Goal: Task Accomplishment & Management: Manage account settings

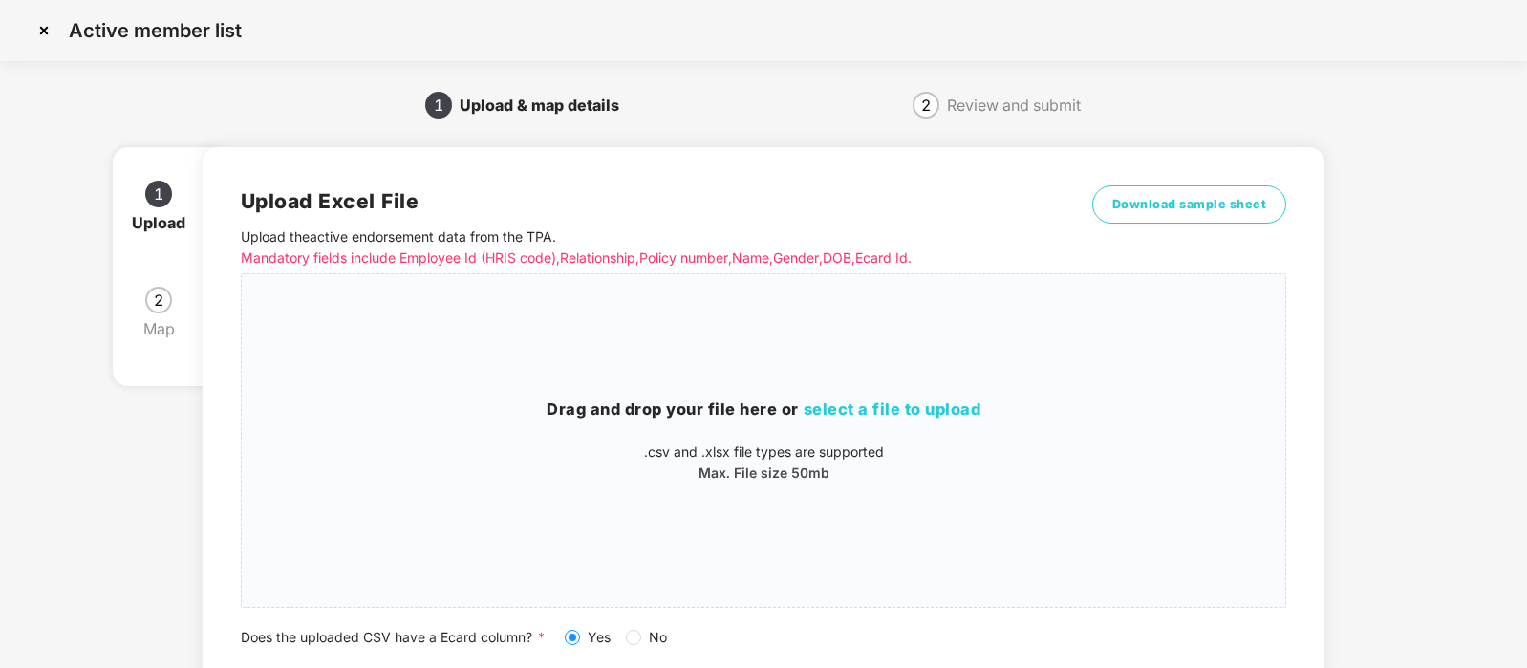
scroll to position [138, 0]
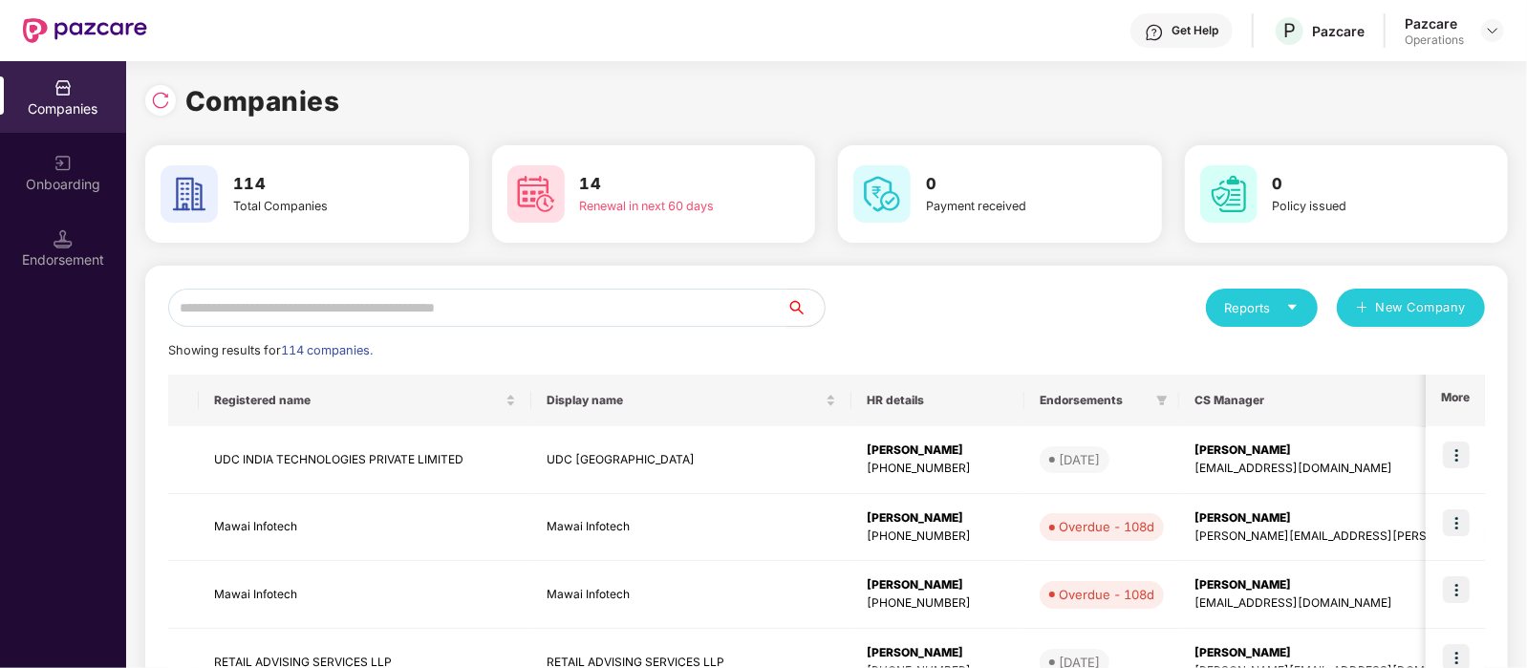
click at [314, 302] on input "text" at bounding box center [477, 308] width 618 height 38
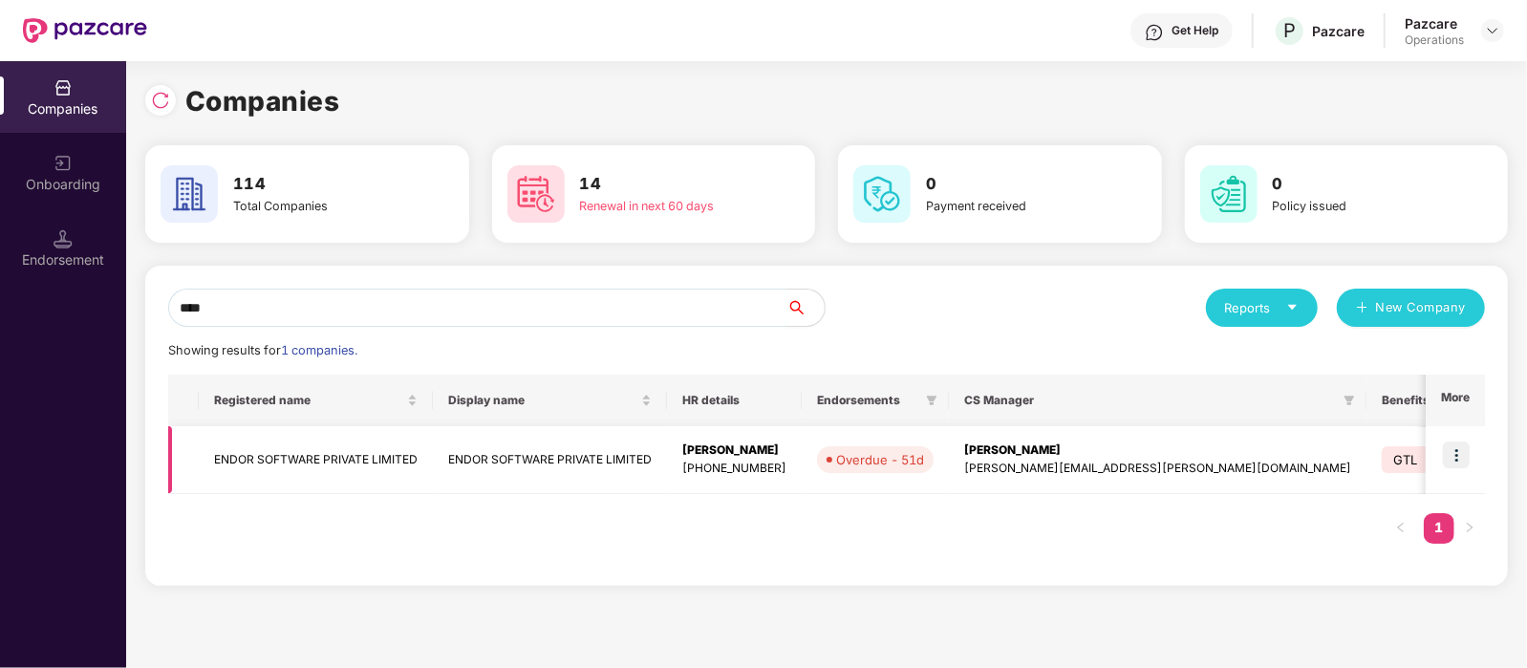
type input "****"
click at [1450, 454] on img at bounding box center [1456, 455] width 27 height 27
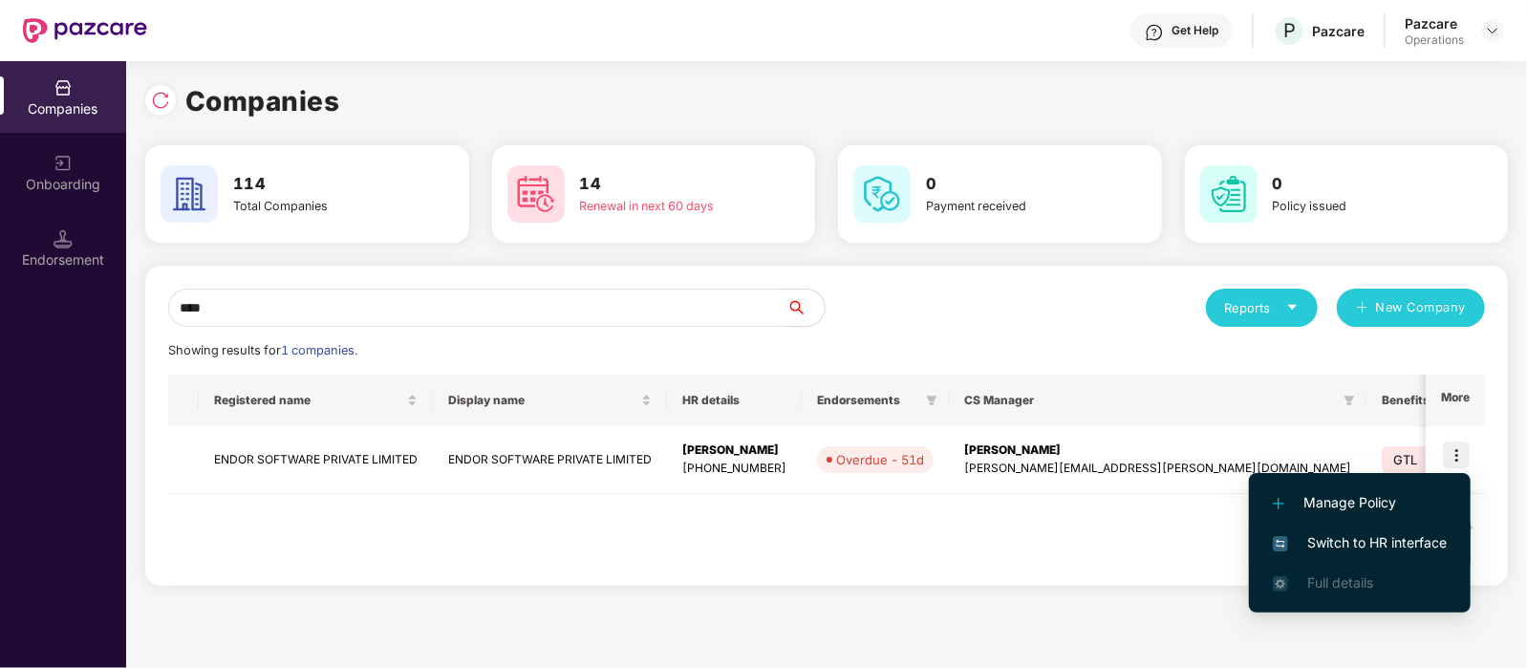
click at [1391, 530] on li "Switch to HR interface" at bounding box center [1360, 543] width 222 height 40
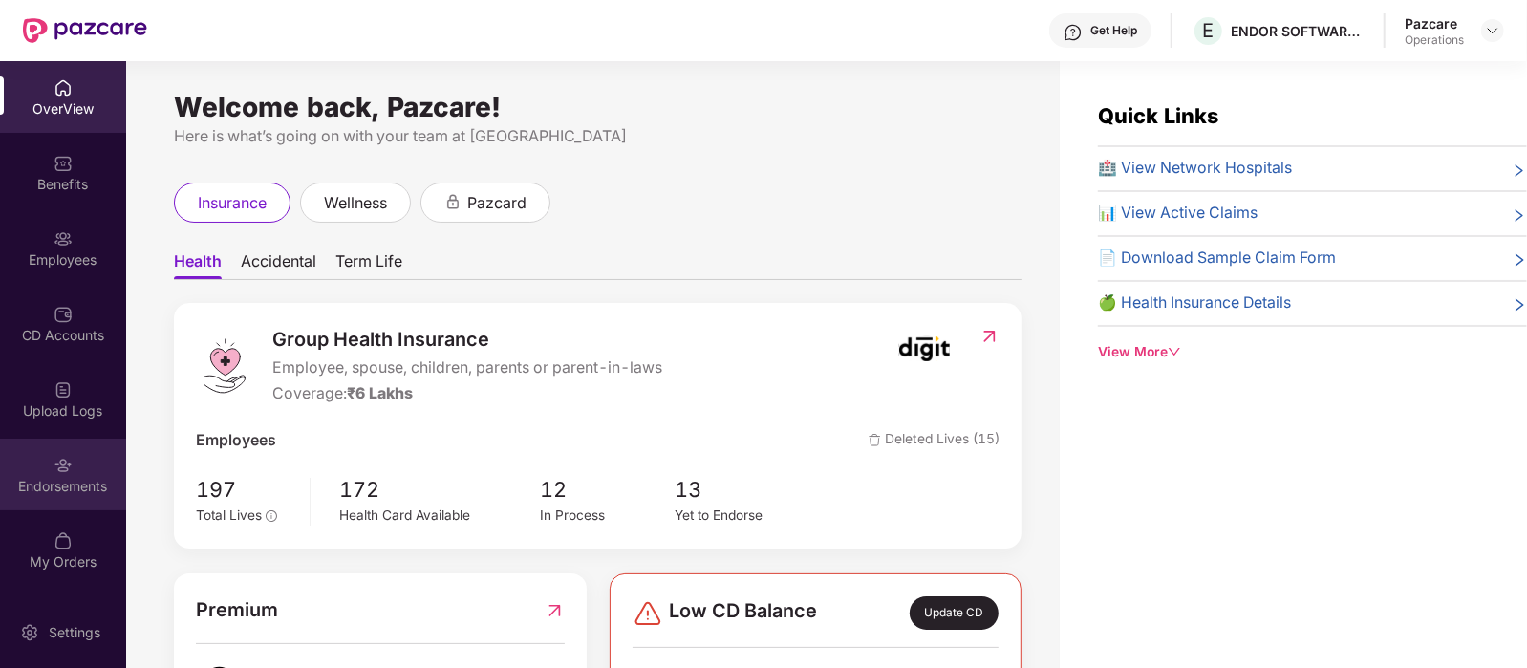
click at [77, 477] on div "Endorsements" at bounding box center [63, 486] width 126 height 19
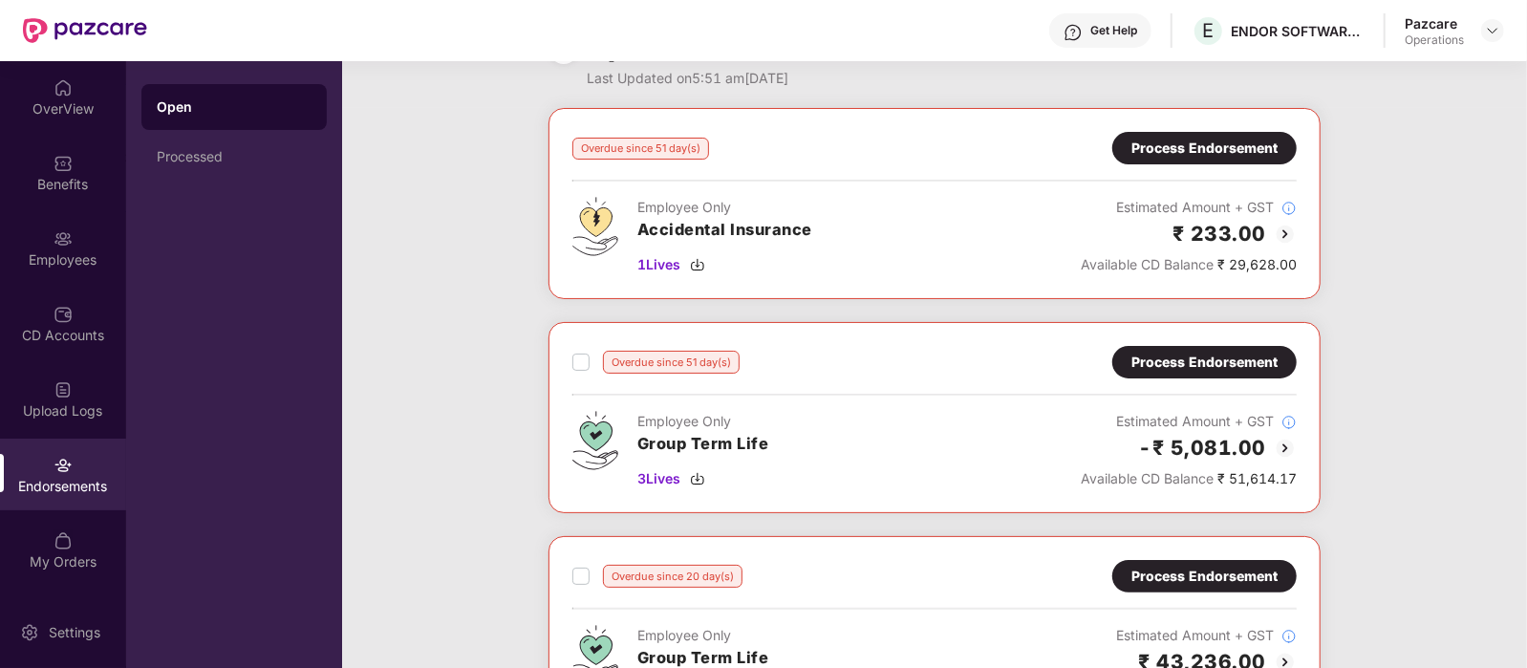
scroll to position [56, 0]
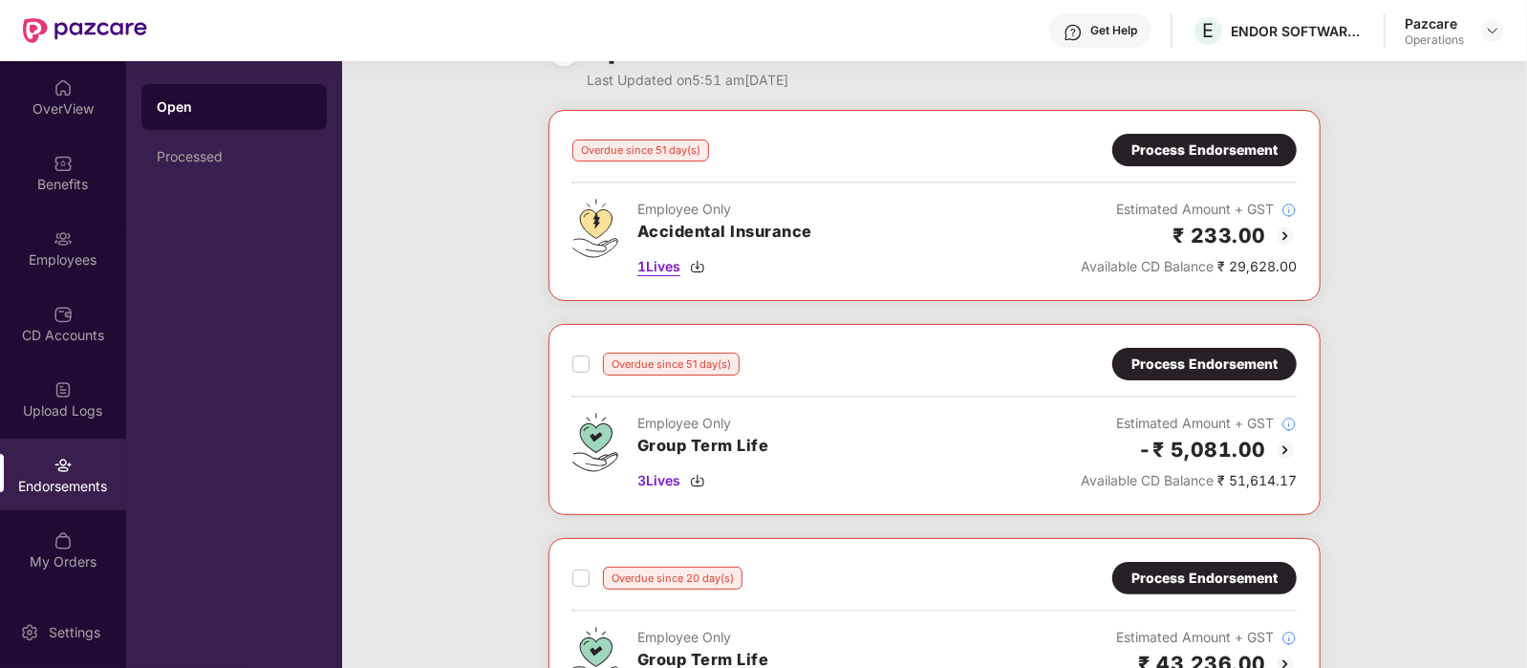
click at [652, 260] on span "1 Lives" at bounding box center [659, 266] width 43 height 21
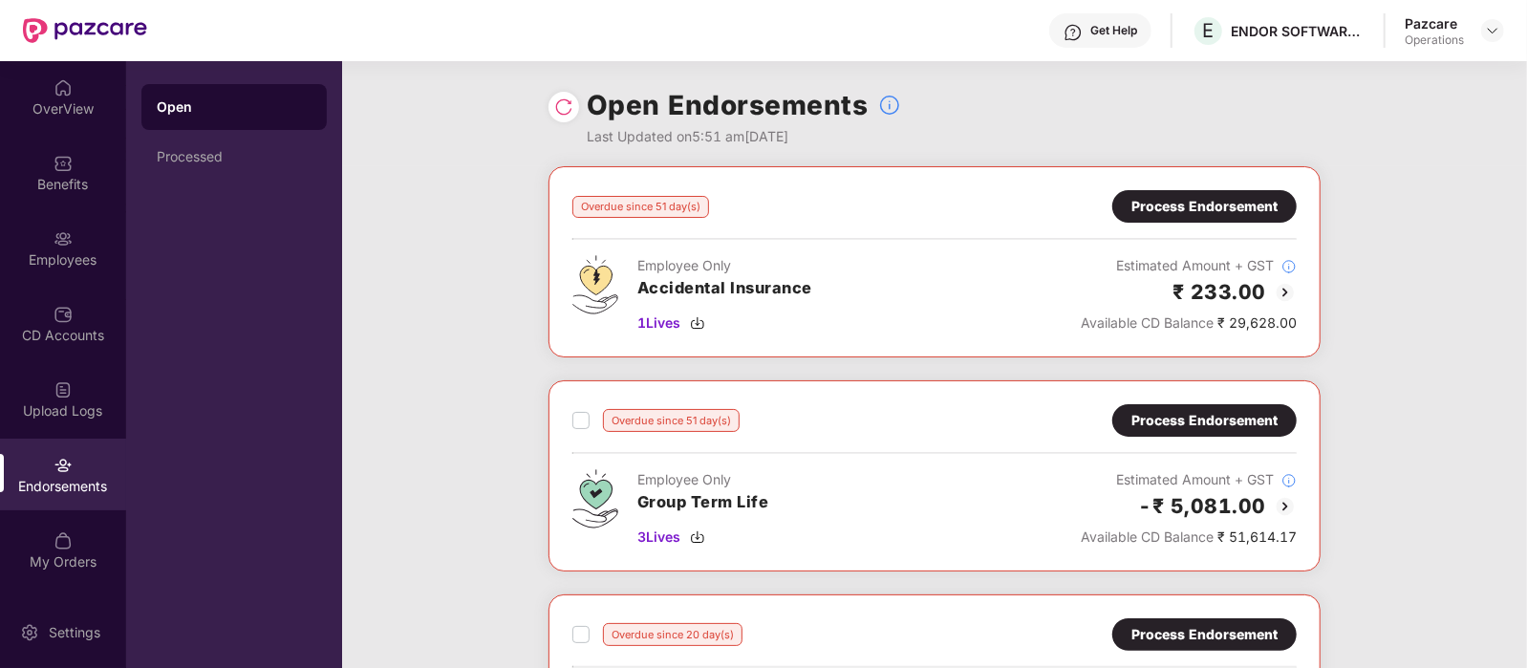
click at [1247, 203] on div "Process Endorsement" at bounding box center [1205, 206] width 146 height 21
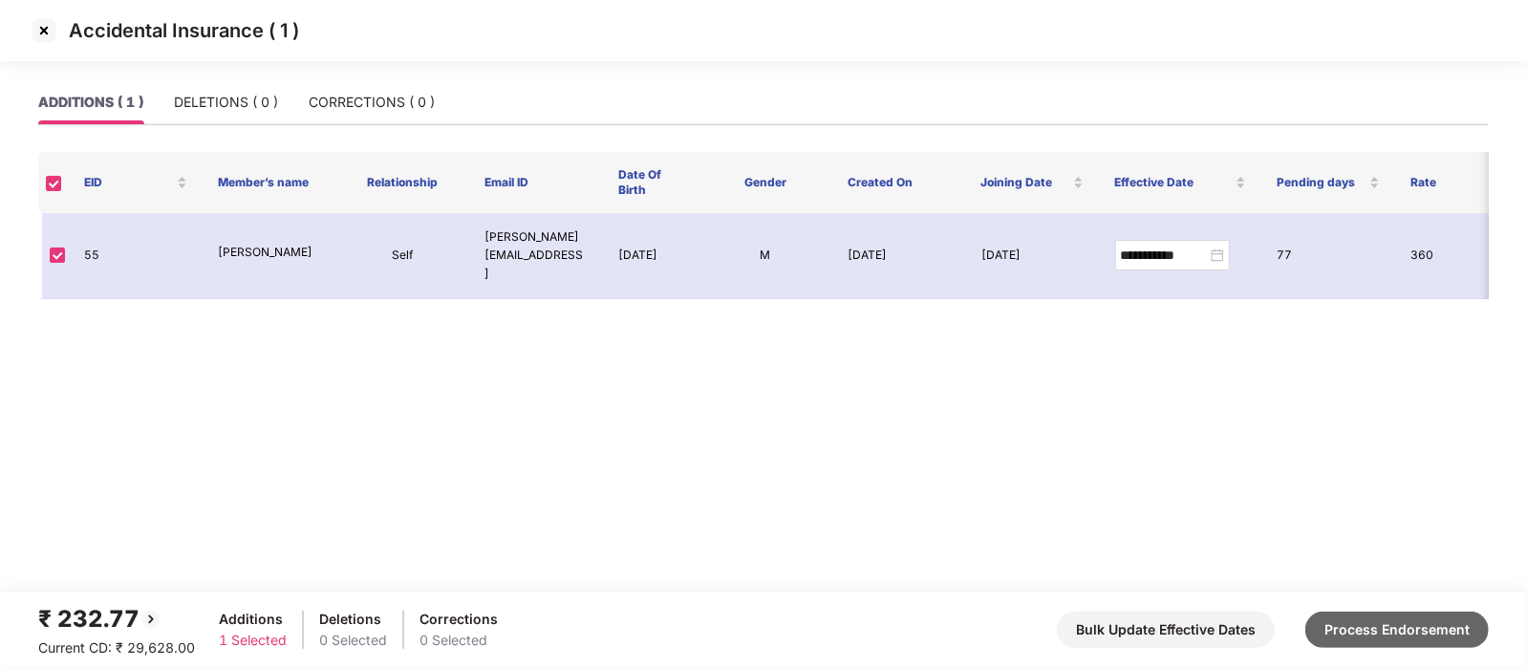
click at [1424, 620] on button "Process Endorsement" at bounding box center [1398, 630] width 184 height 36
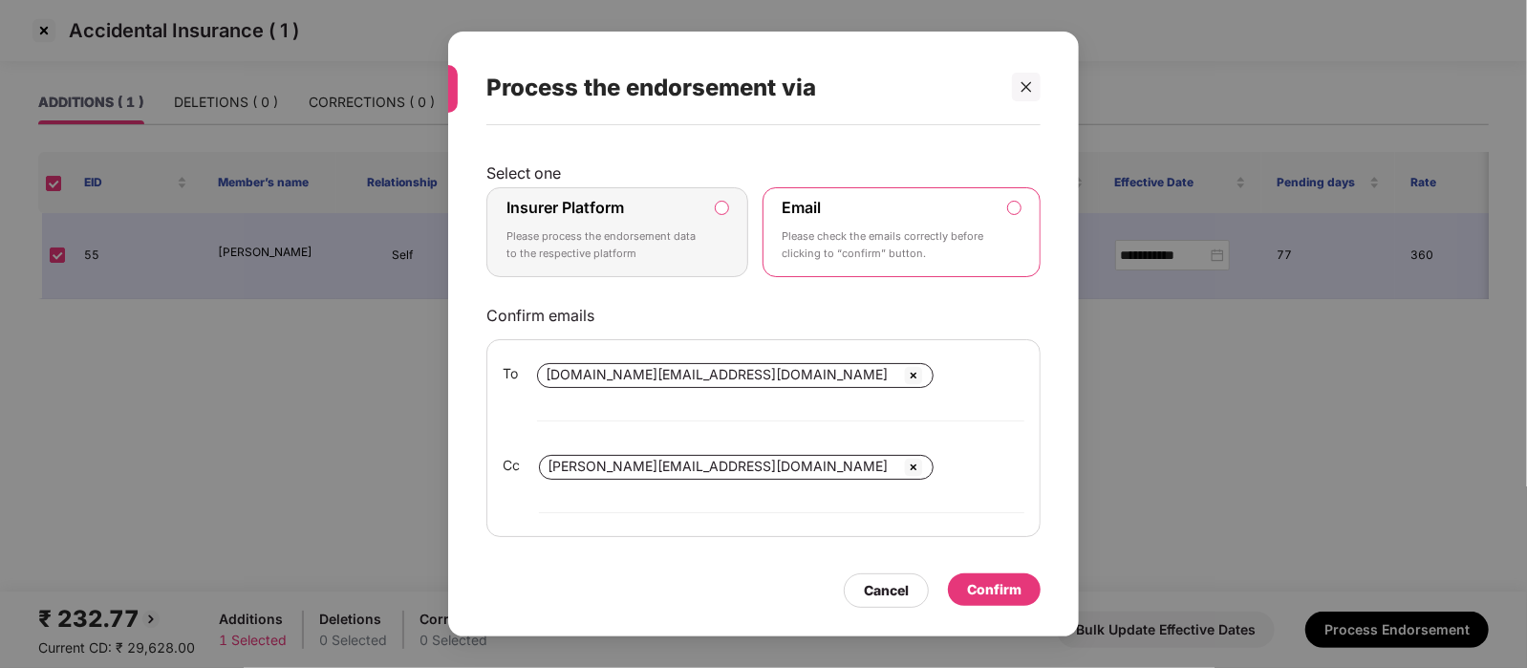
click at [889, 262] on p "Please check the emails correctly before clicking to “confirm” button." at bounding box center [889, 244] width 212 height 33
click at [994, 579] on div "Confirm" at bounding box center [994, 589] width 54 height 21
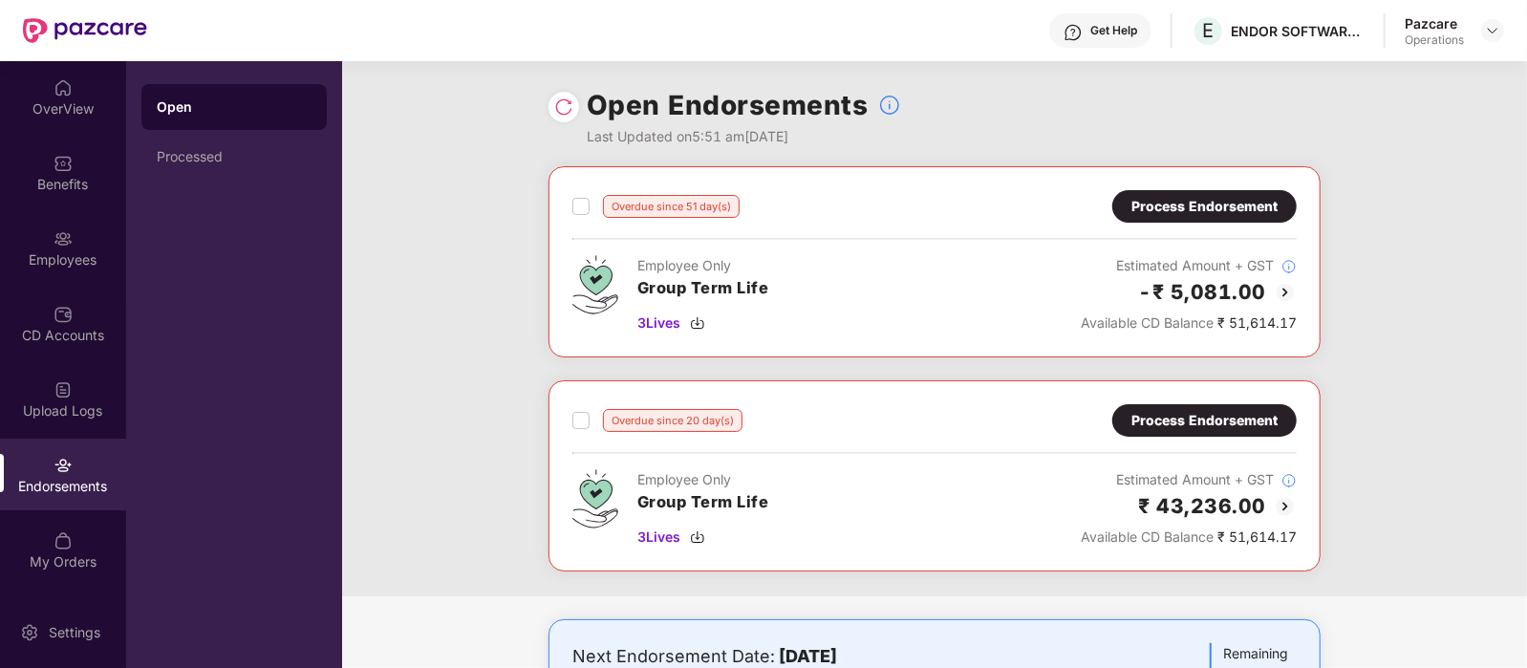
click at [1191, 211] on div "Process Endorsement" at bounding box center [1205, 206] width 146 height 21
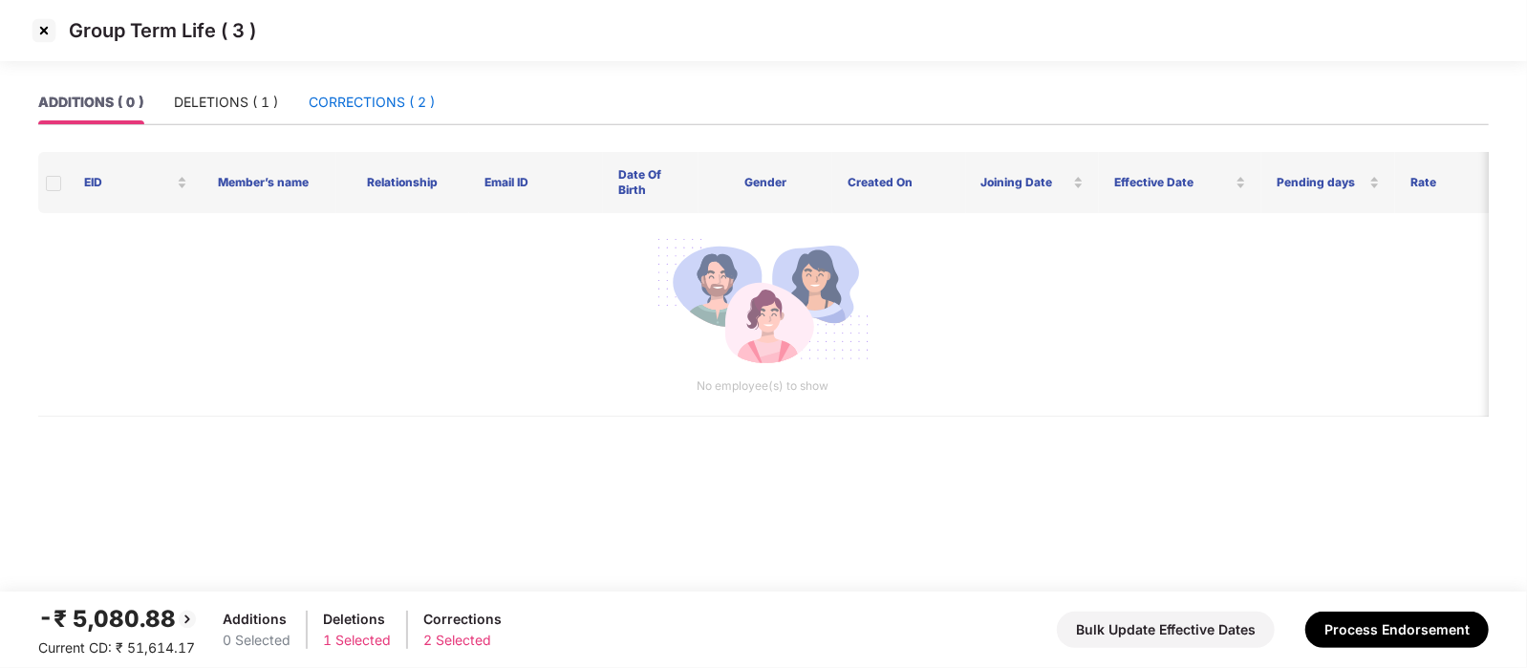
click at [380, 97] on div "CORRECTIONS ( 2 )" at bounding box center [372, 102] width 126 height 21
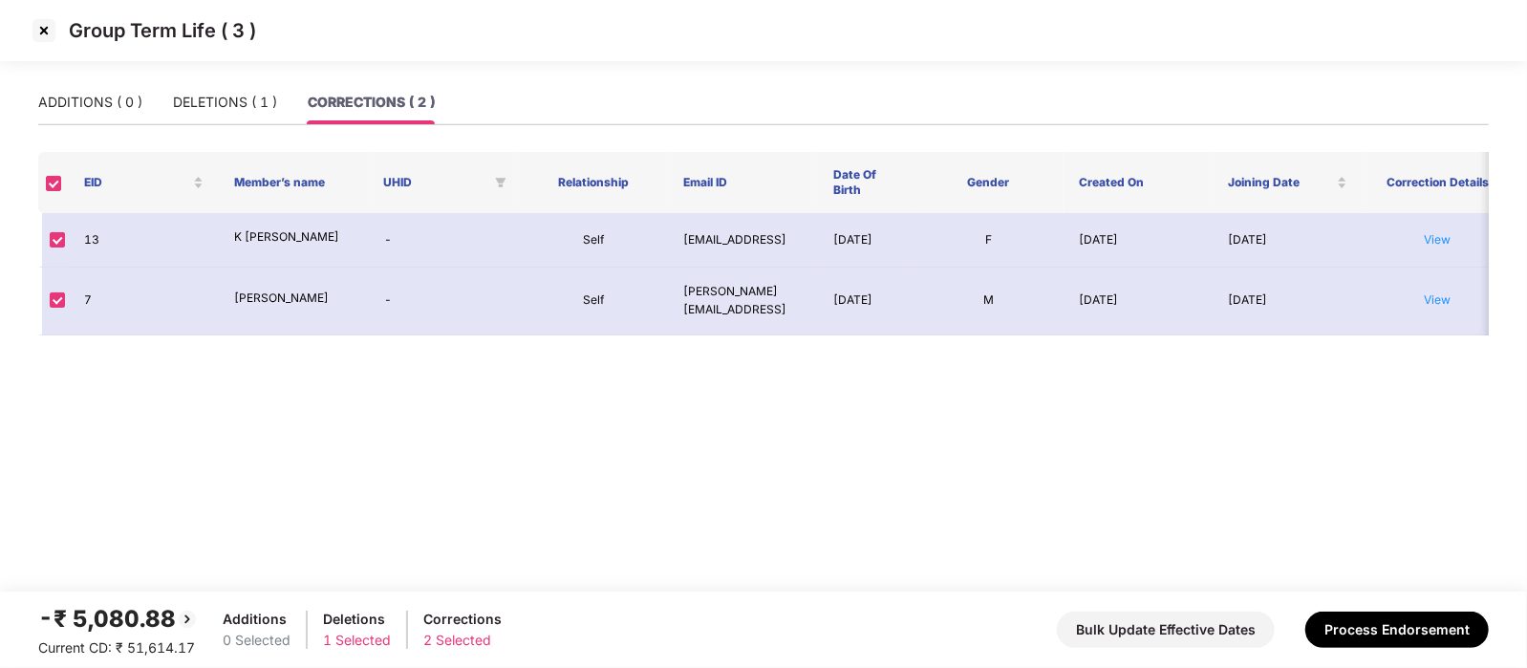
click at [46, 17] on img at bounding box center [44, 30] width 31 height 31
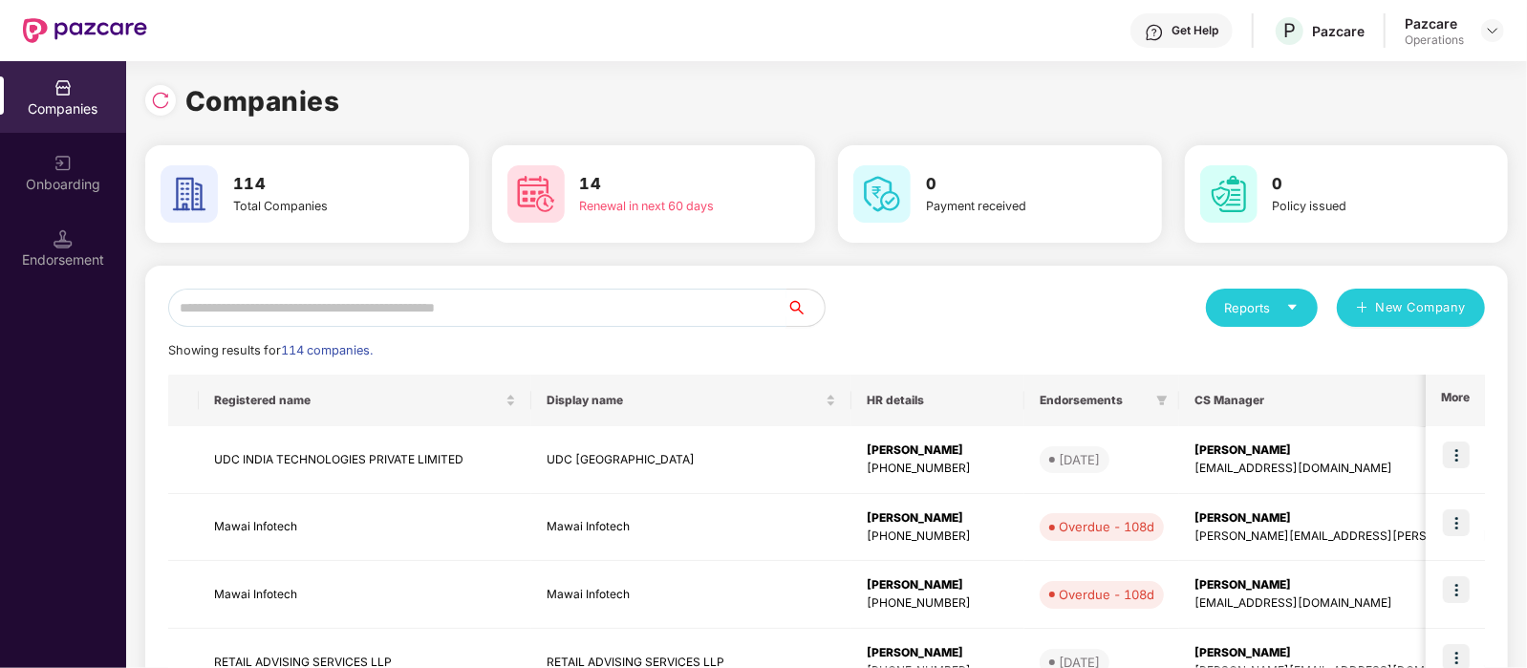
click at [351, 307] on input "text" at bounding box center [477, 308] width 618 height 38
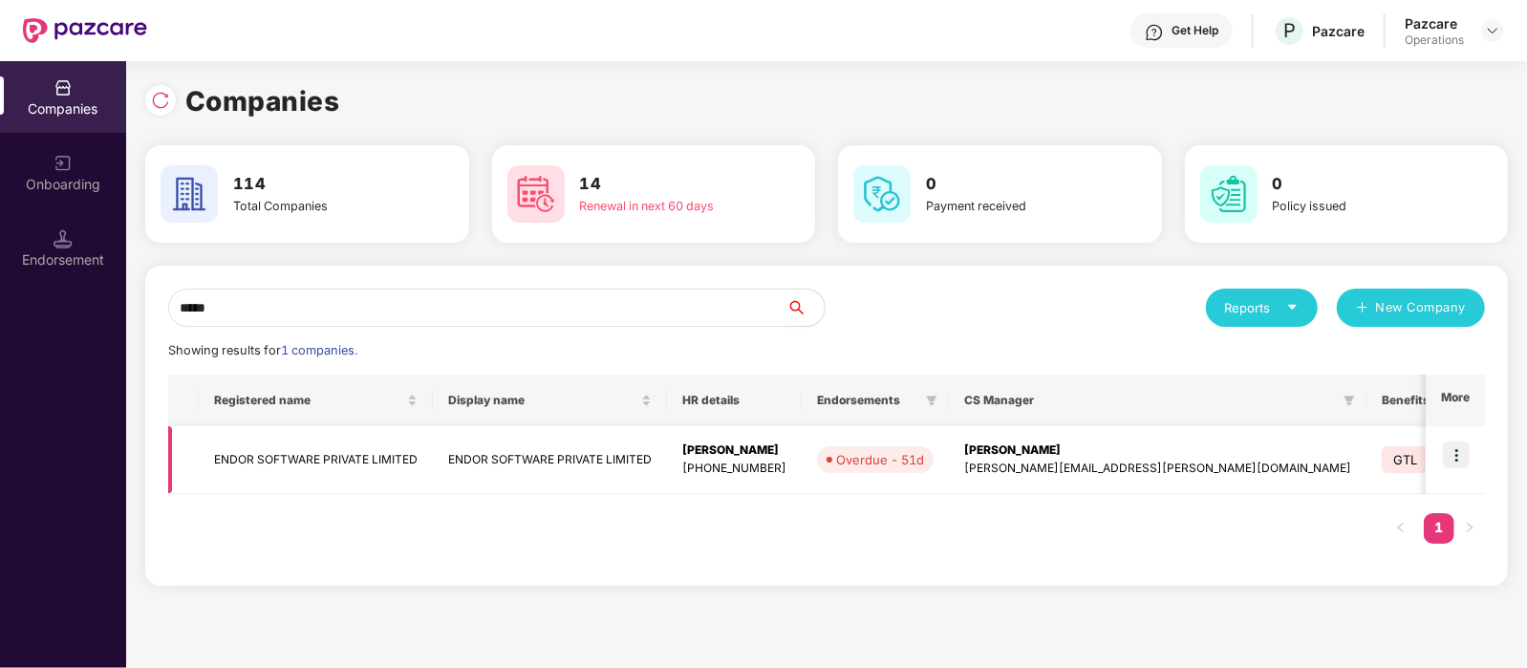
type input "*****"
click at [349, 450] on td "ENDOR SOFTWARE PRIVATE LIMITED" at bounding box center [316, 460] width 234 height 68
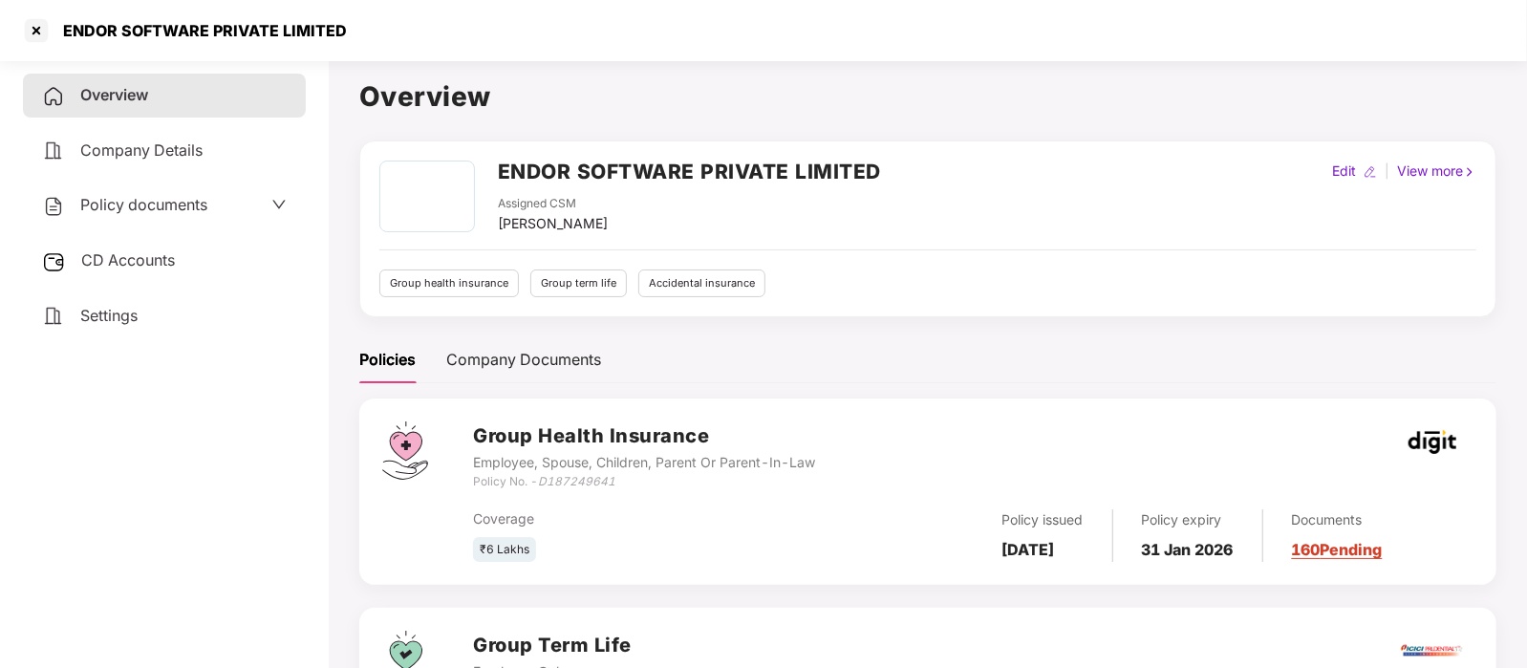
click at [141, 269] on span "CD Accounts" at bounding box center [128, 259] width 94 height 19
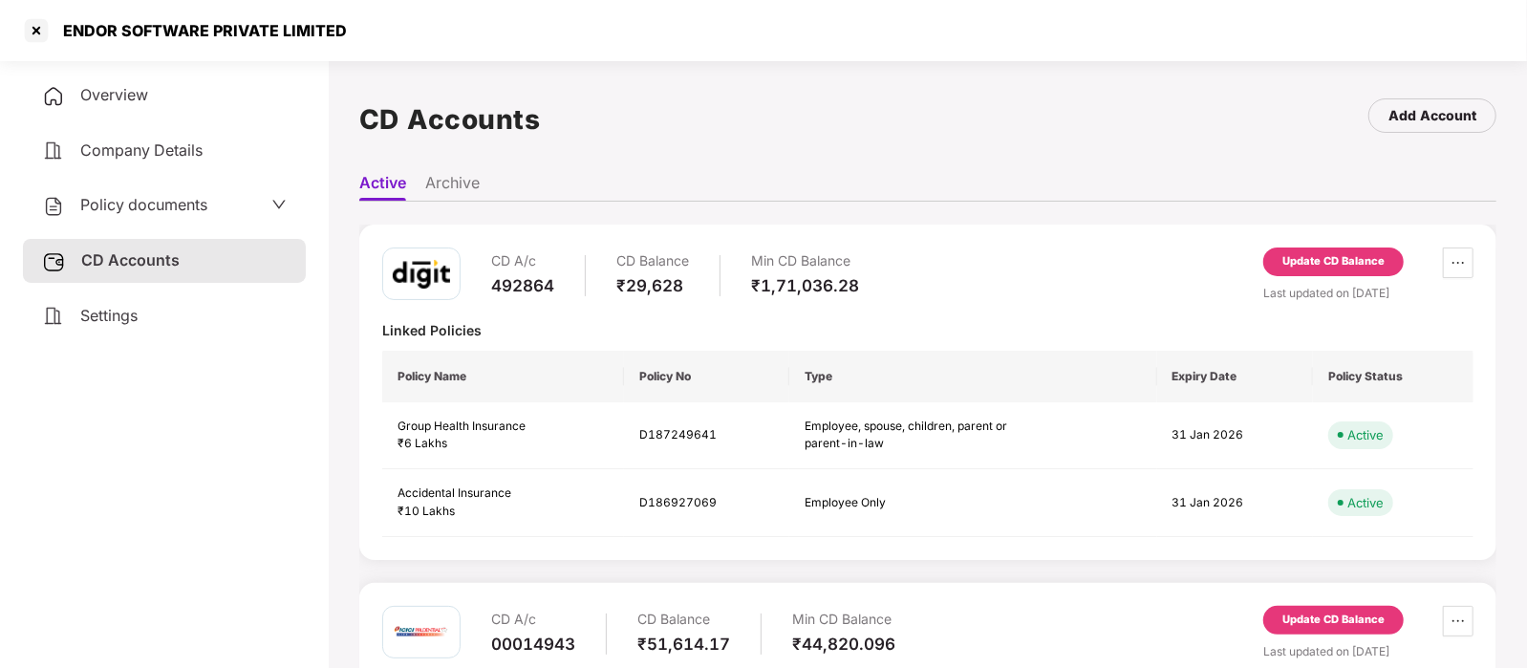
click at [1370, 255] on div "Update CD Balance" at bounding box center [1334, 261] width 102 height 17
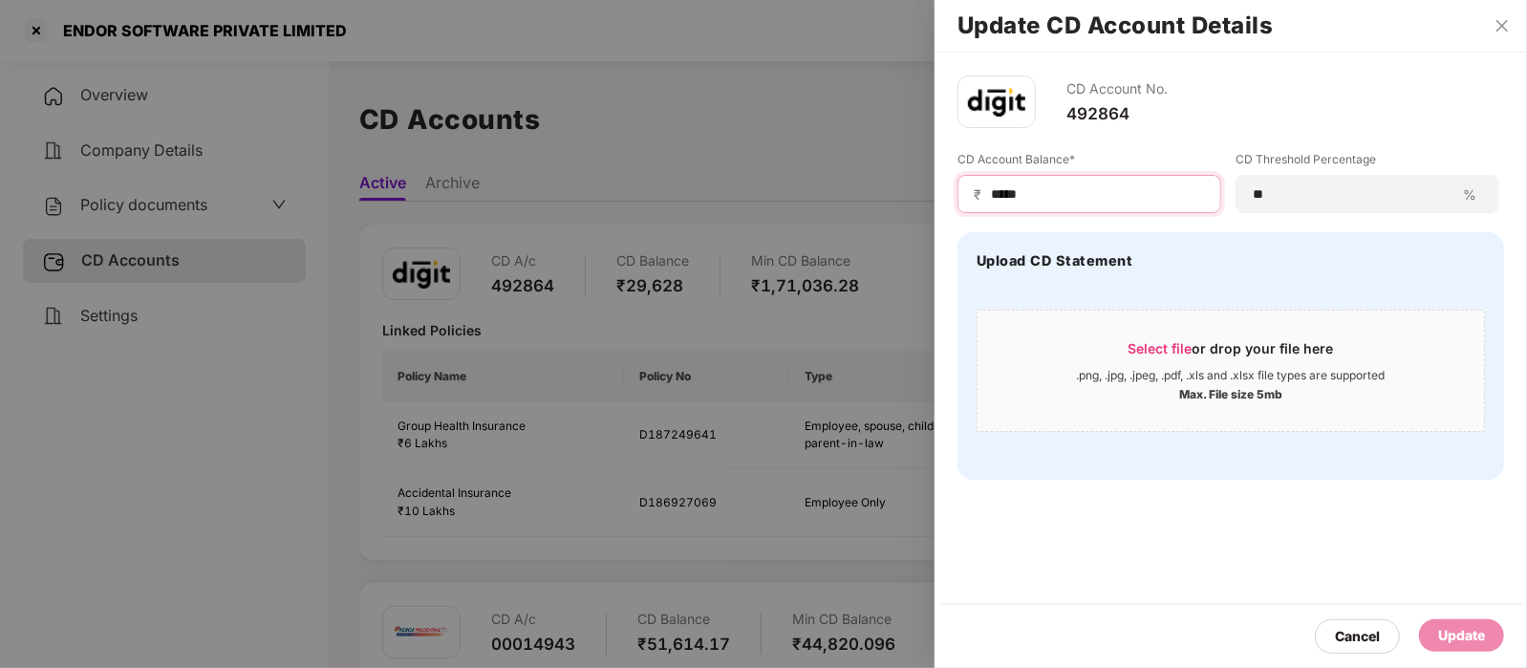
drag, startPoint x: 1108, startPoint y: 191, endPoint x: 939, endPoint y: 214, distance: 170.7
click at [939, 214] on div "CD Account No. 492864 CD Account Balance* ₹ ***** CD Threshold Percentage ** % …" at bounding box center [1231, 278] width 593 height 450
type input "*****"
click at [1459, 628] on div "Update" at bounding box center [1461, 635] width 47 height 21
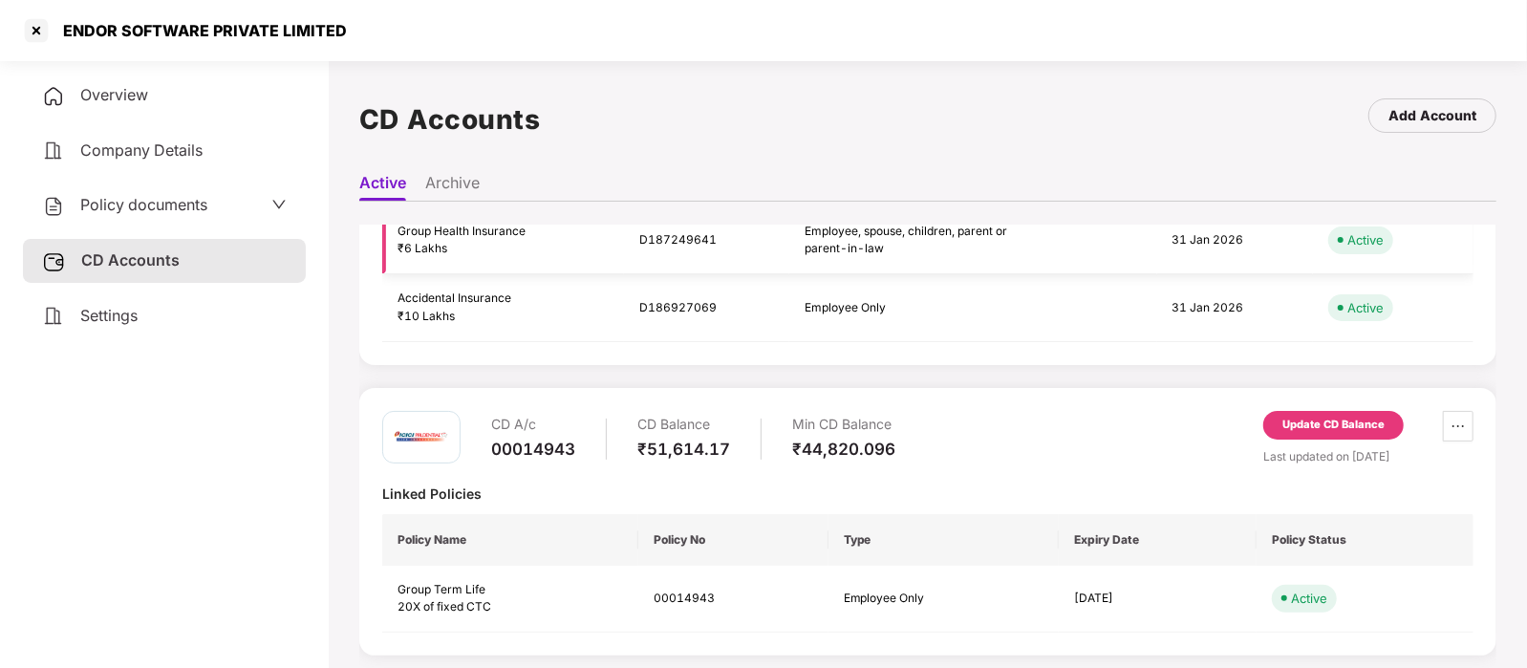
scroll to position [194, 0]
click at [36, 28] on div at bounding box center [36, 30] width 31 height 31
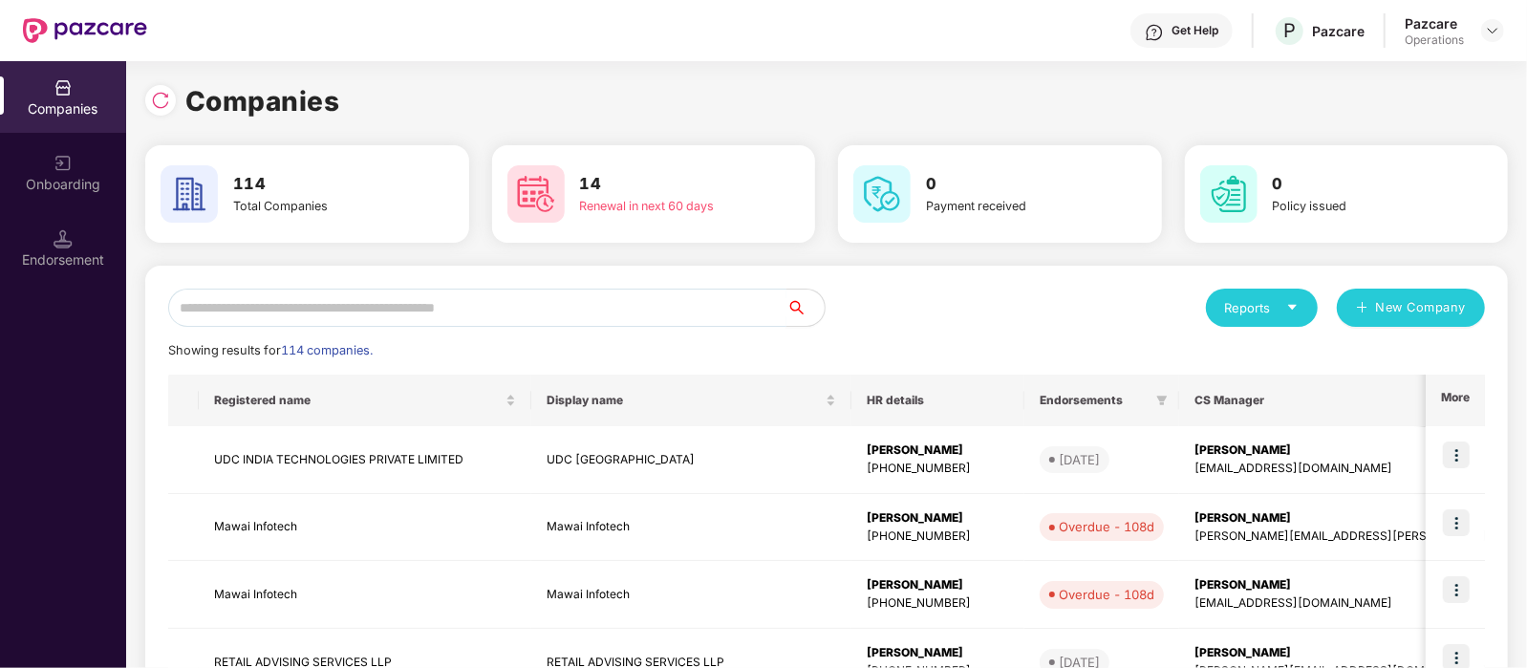
click at [248, 317] on input "text" at bounding box center [477, 308] width 618 height 38
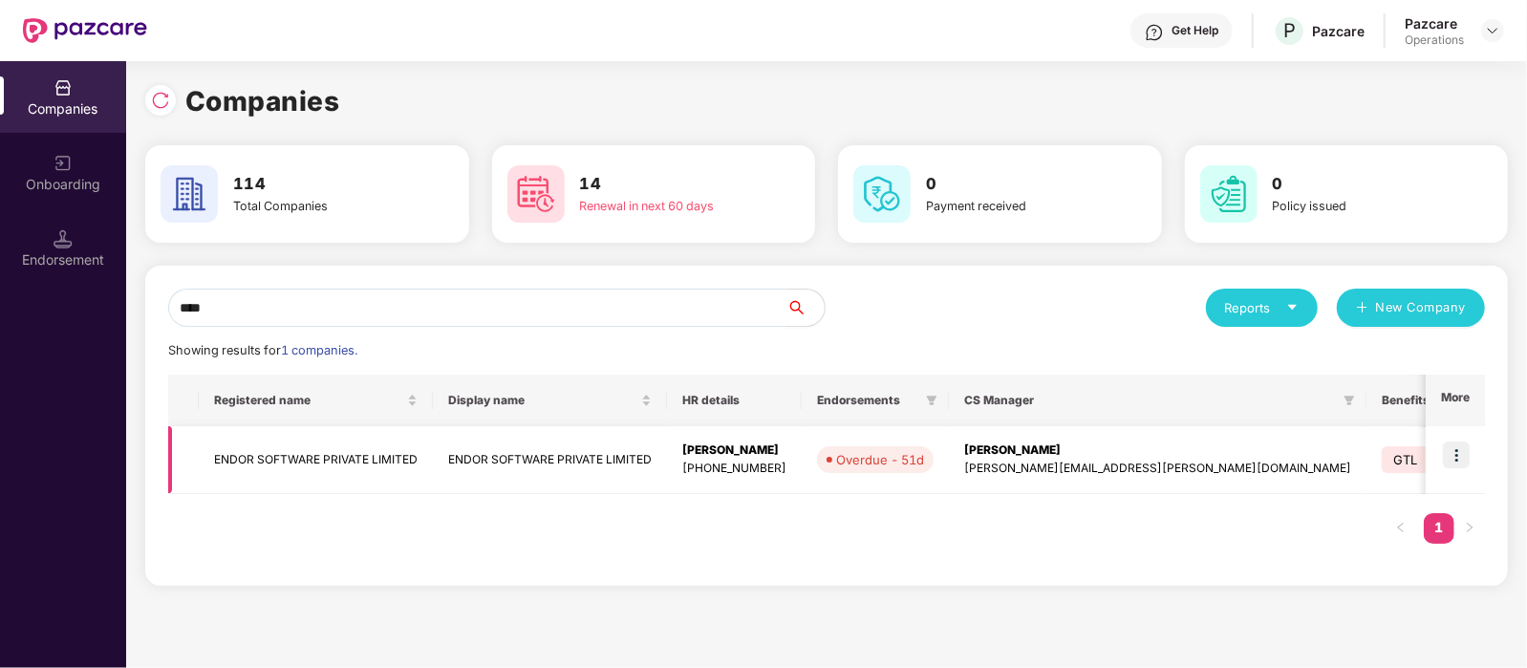
type input "****"
click at [1469, 465] on img at bounding box center [1456, 455] width 27 height 27
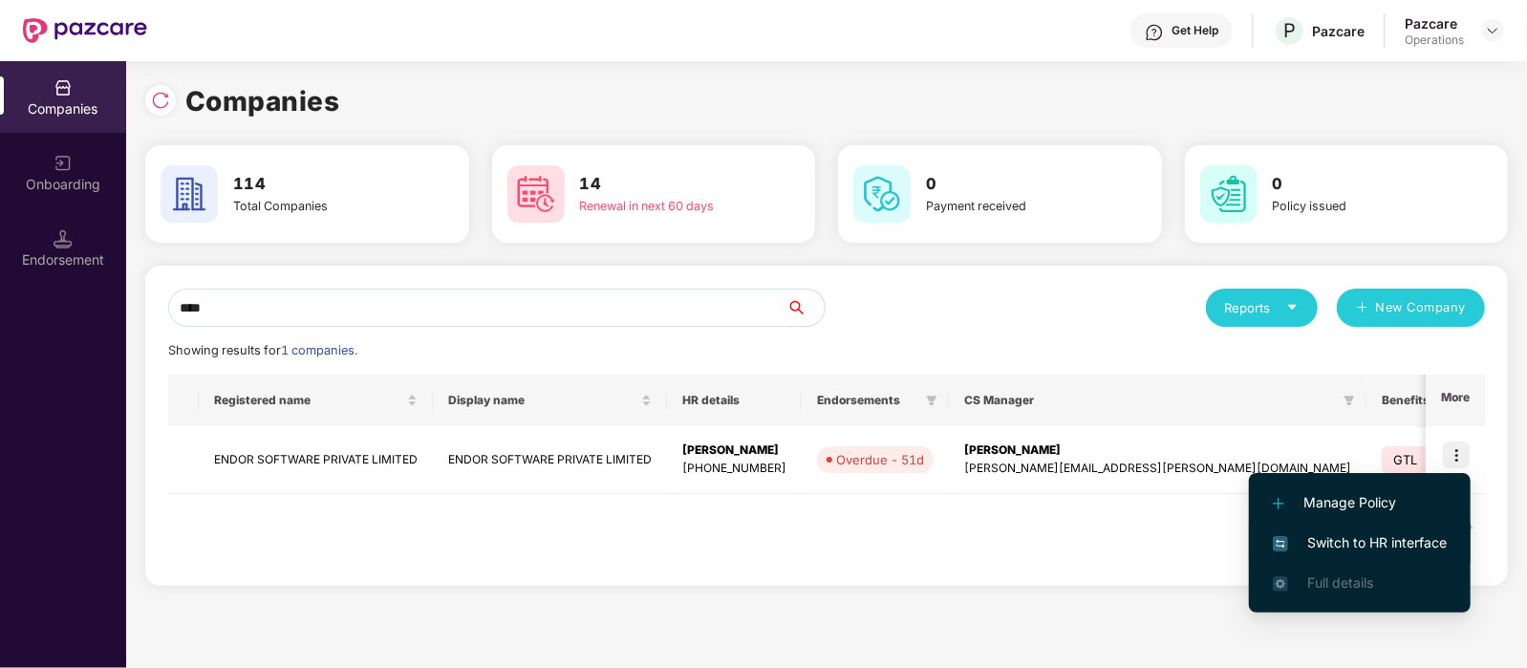
click at [1350, 544] on span "Switch to HR interface" at bounding box center [1360, 542] width 174 height 21
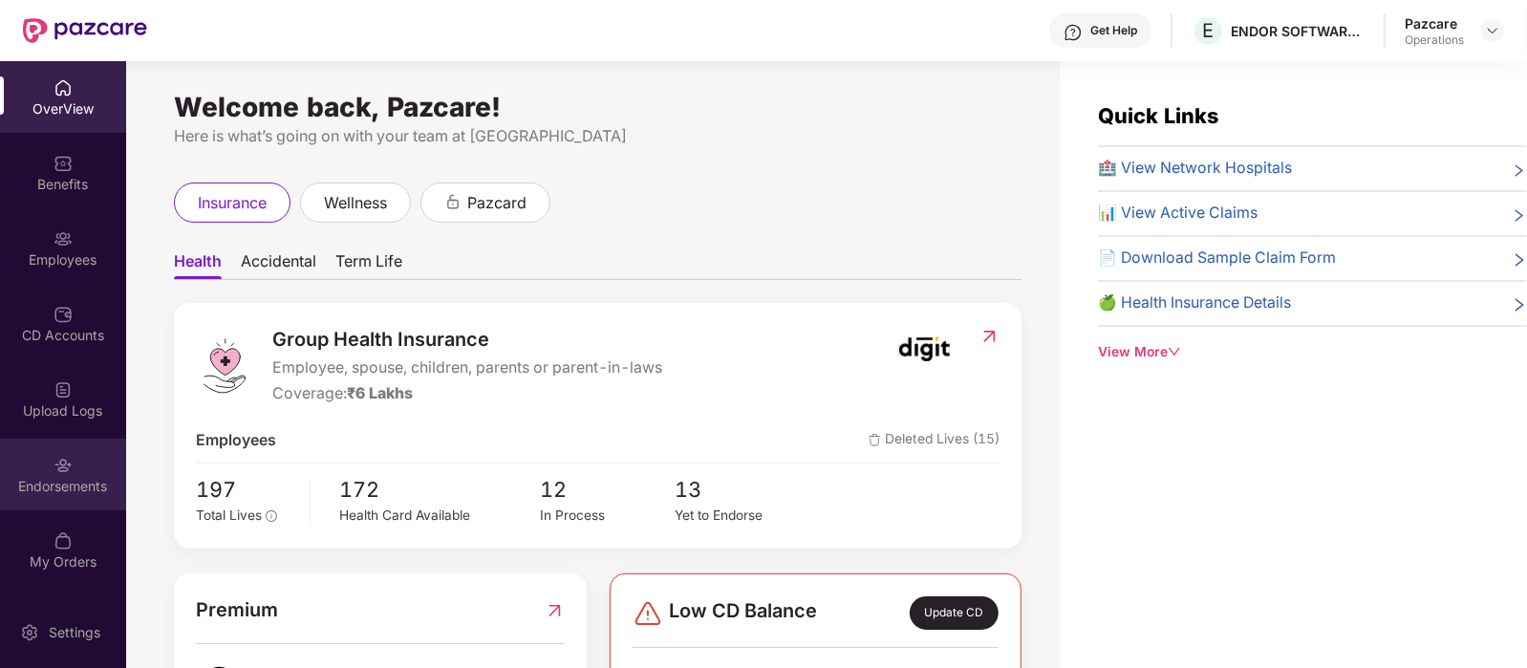
click at [59, 485] on div "Endorsements" at bounding box center [63, 486] width 126 height 19
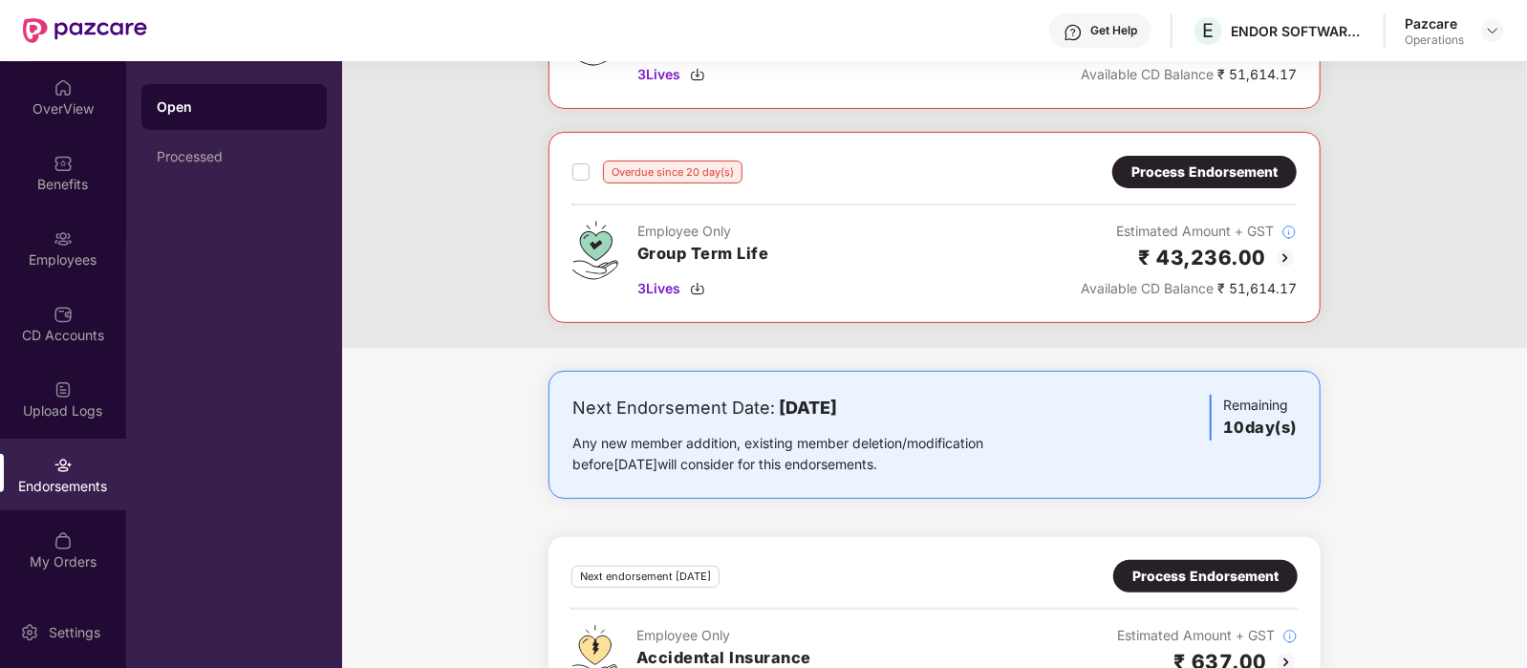
scroll to position [0, 0]
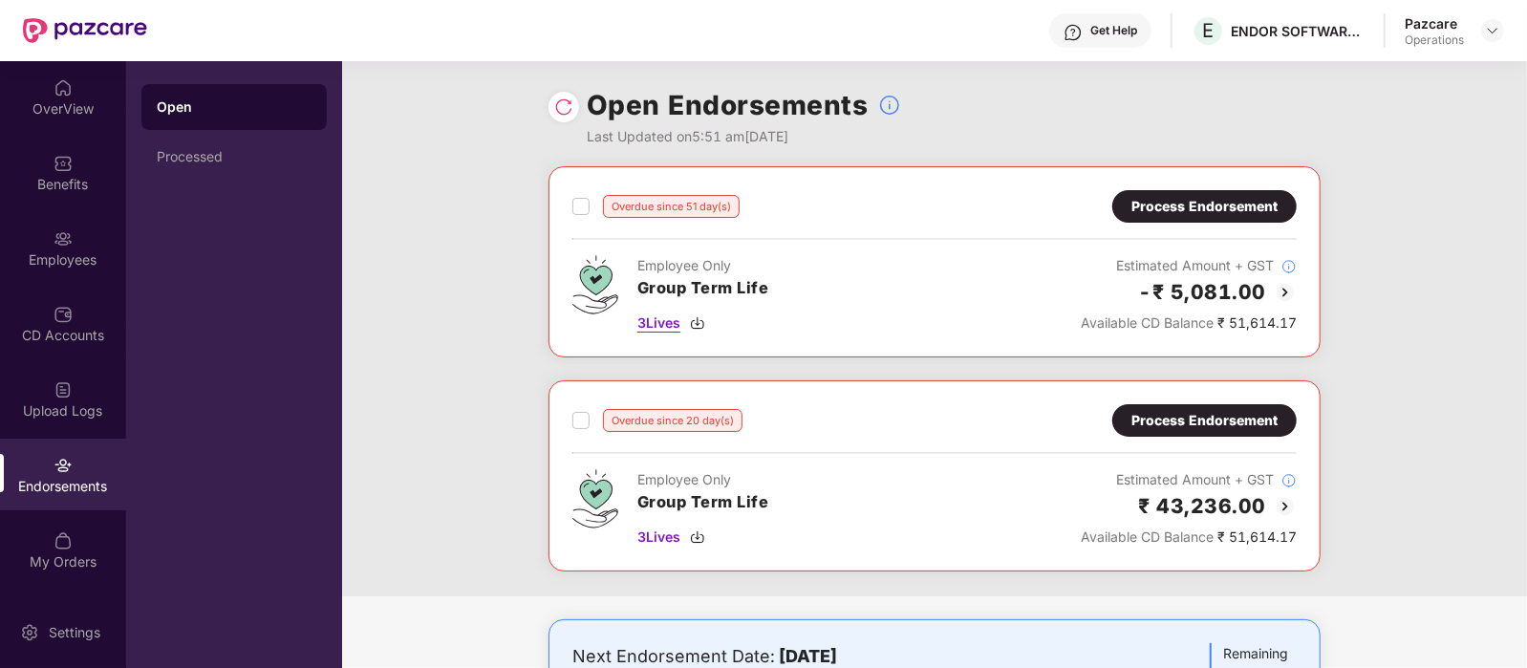
click at [664, 324] on span "3 Lives" at bounding box center [659, 323] width 43 height 21
click at [655, 536] on span "3 Lives" at bounding box center [659, 537] width 43 height 21
click at [1214, 196] on div "Process Endorsement" at bounding box center [1205, 206] width 146 height 21
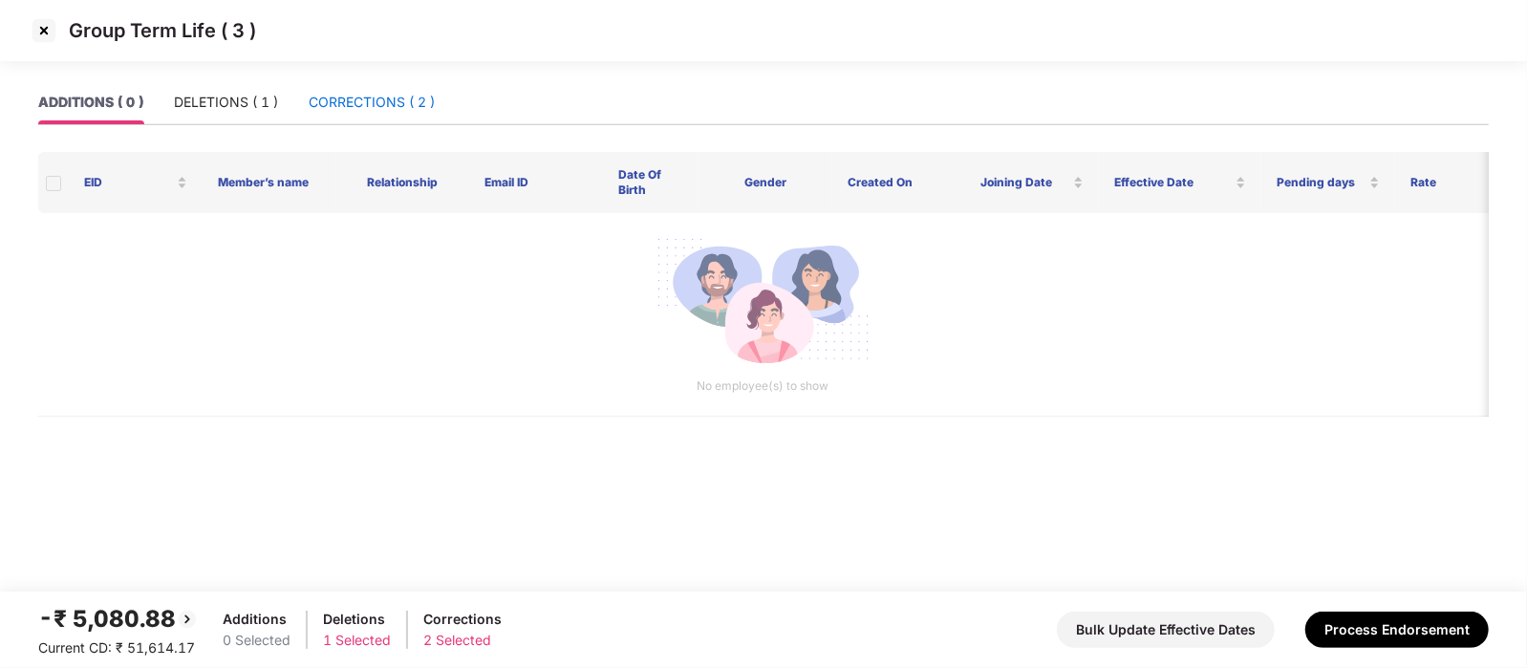
click at [351, 104] on div "CORRECTIONS ( 2 )" at bounding box center [372, 102] width 126 height 21
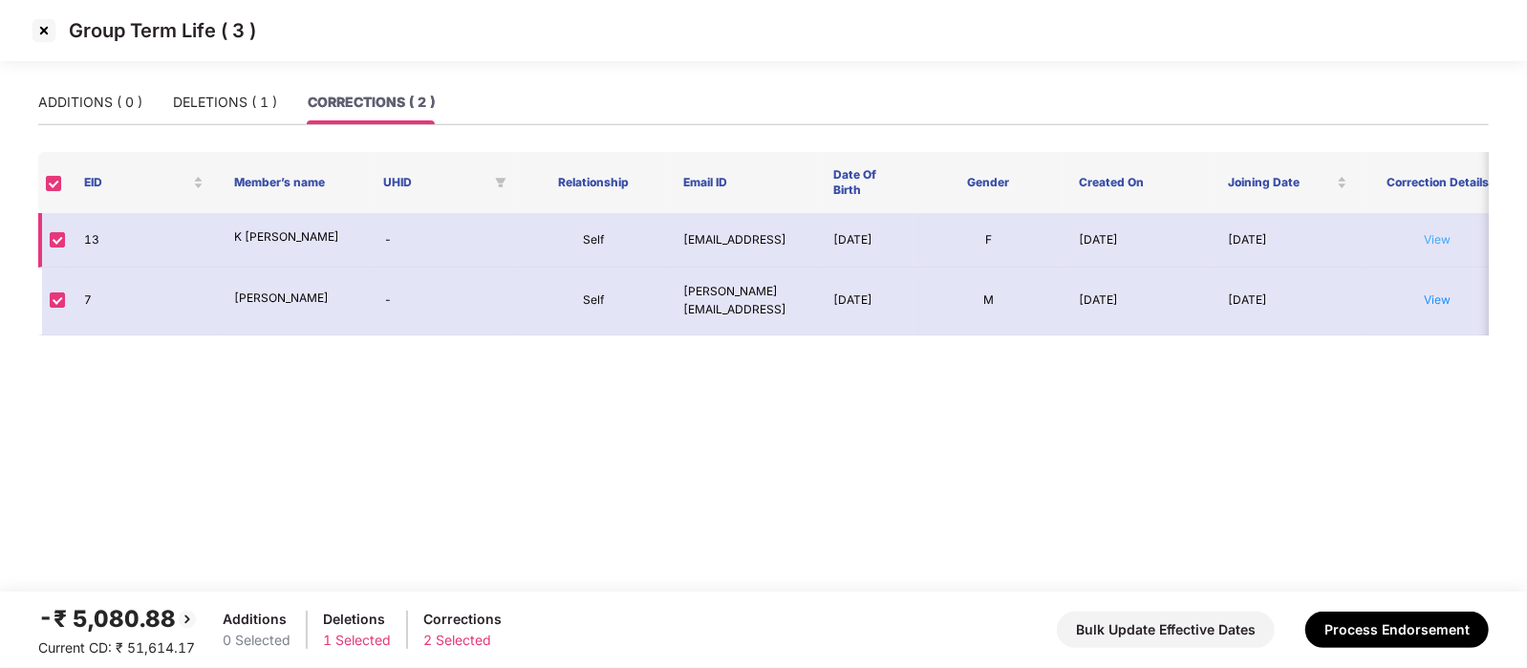
click at [1443, 243] on link "View" at bounding box center [1438, 239] width 27 height 14
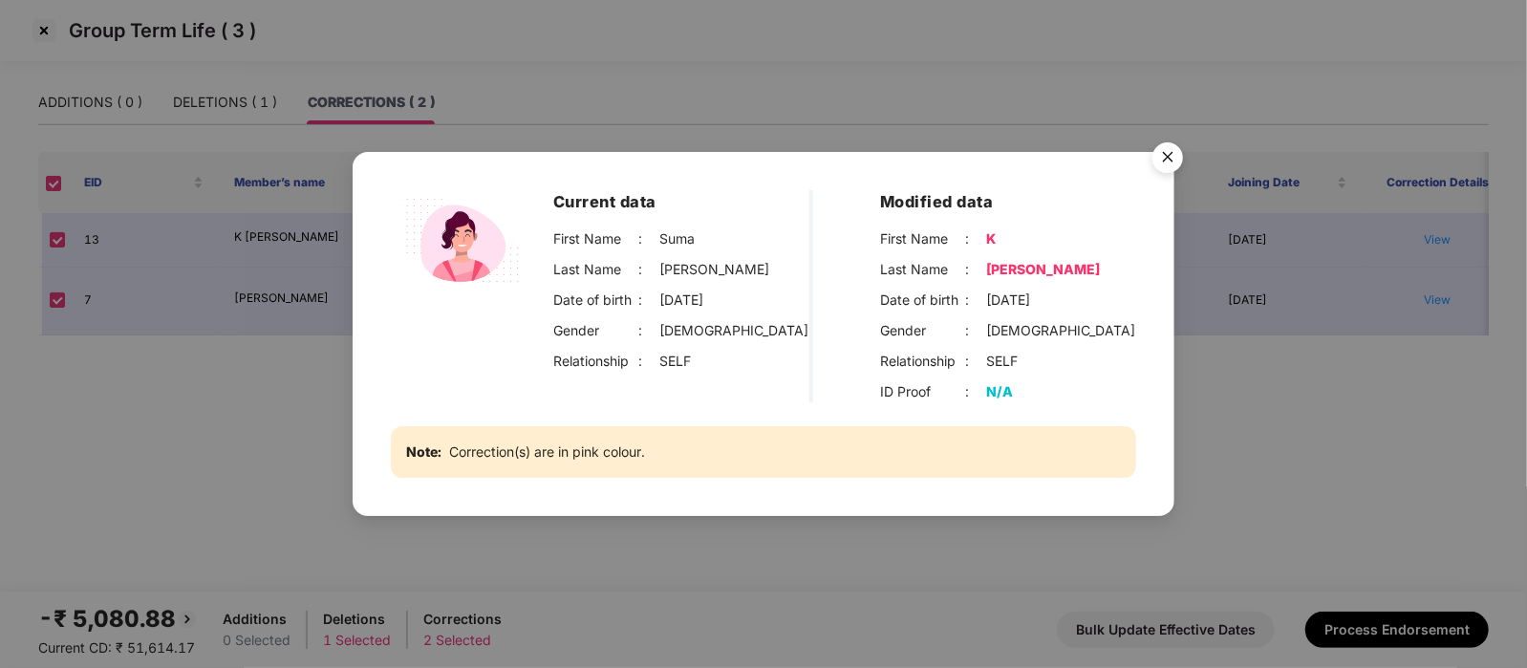
click at [1169, 159] on img "Close" at bounding box center [1168, 161] width 54 height 54
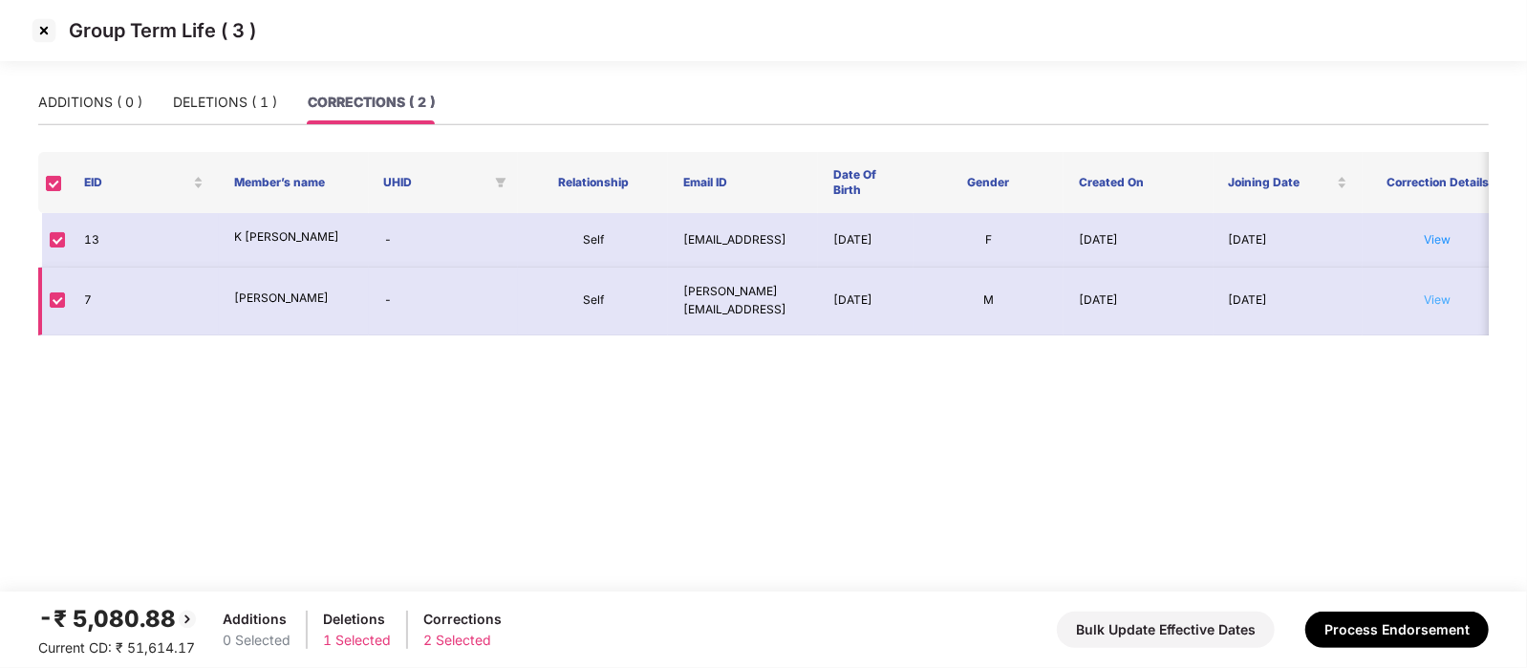
click at [1426, 307] on link "View" at bounding box center [1438, 299] width 27 height 14
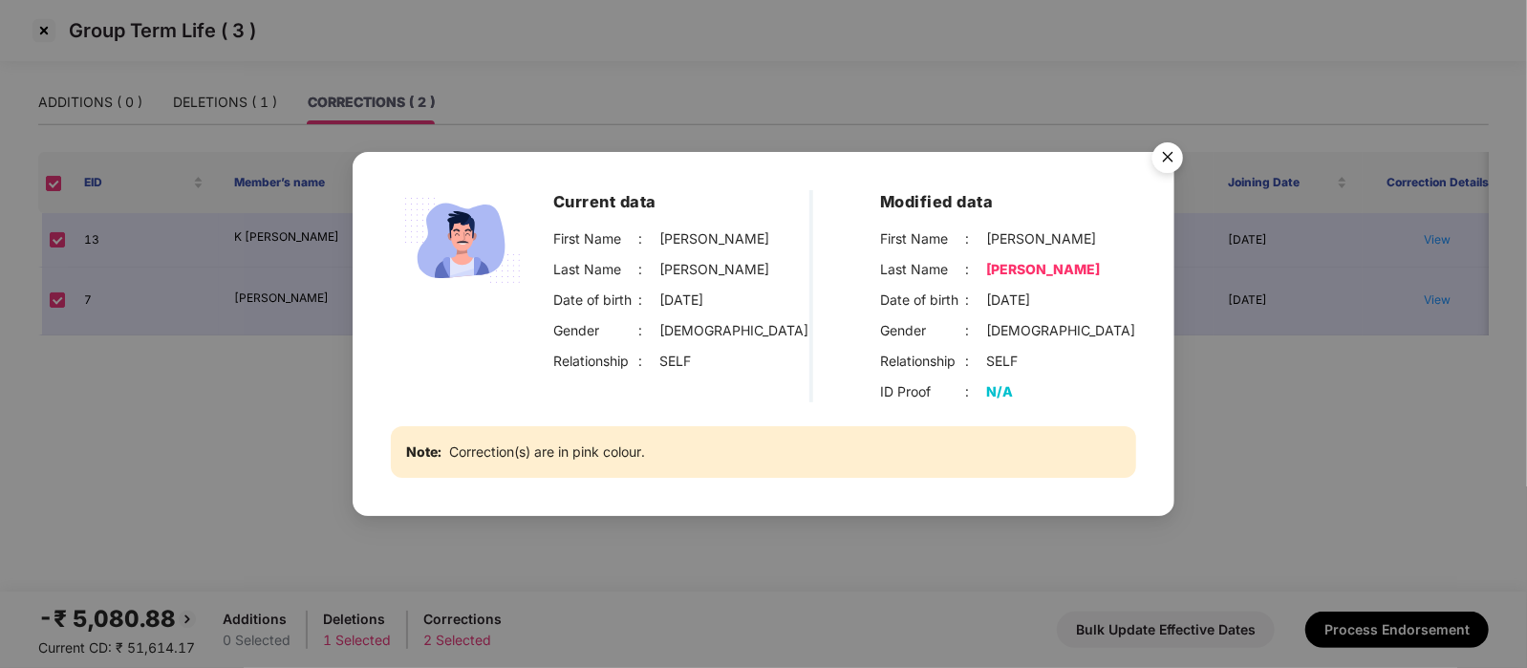
click at [1176, 155] on img "Close" at bounding box center [1168, 161] width 54 height 54
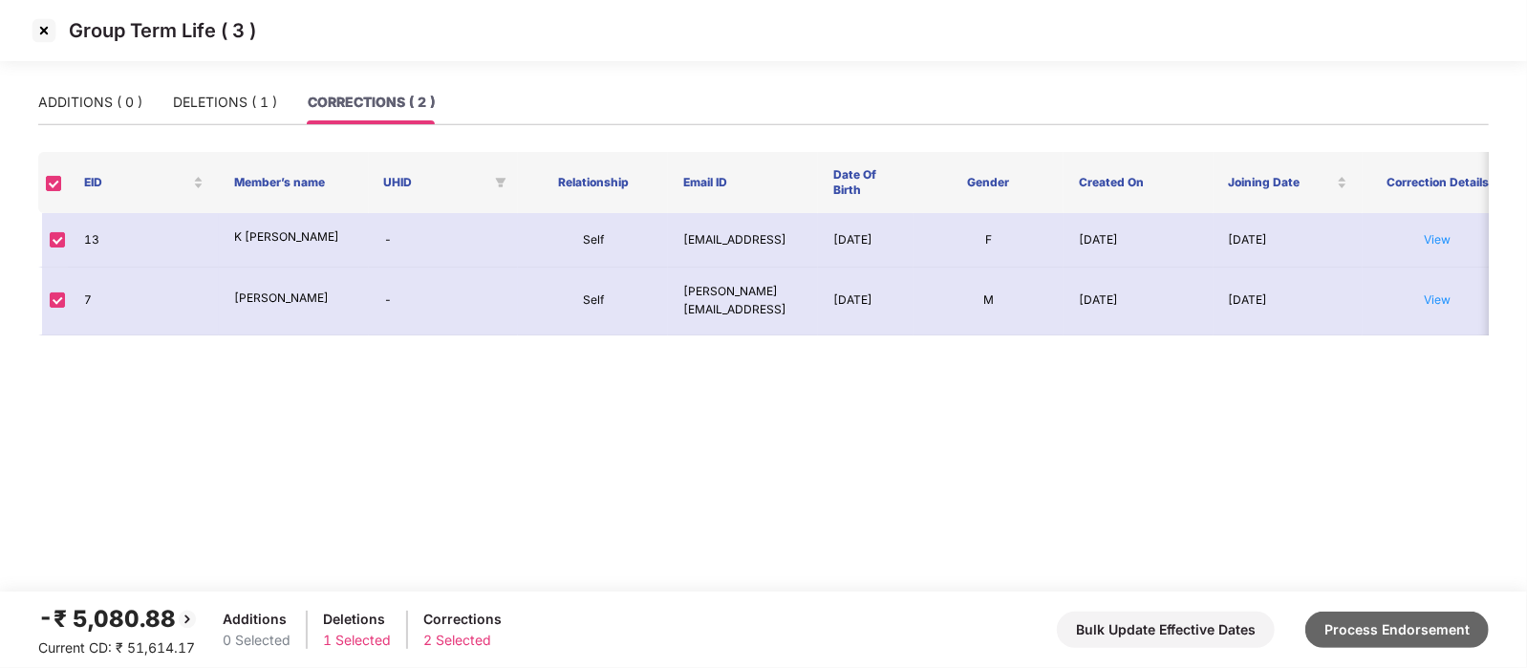
click at [1410, 638] on button "Process Endorsement" at bounding box center [1398, 630] width 184 height 36
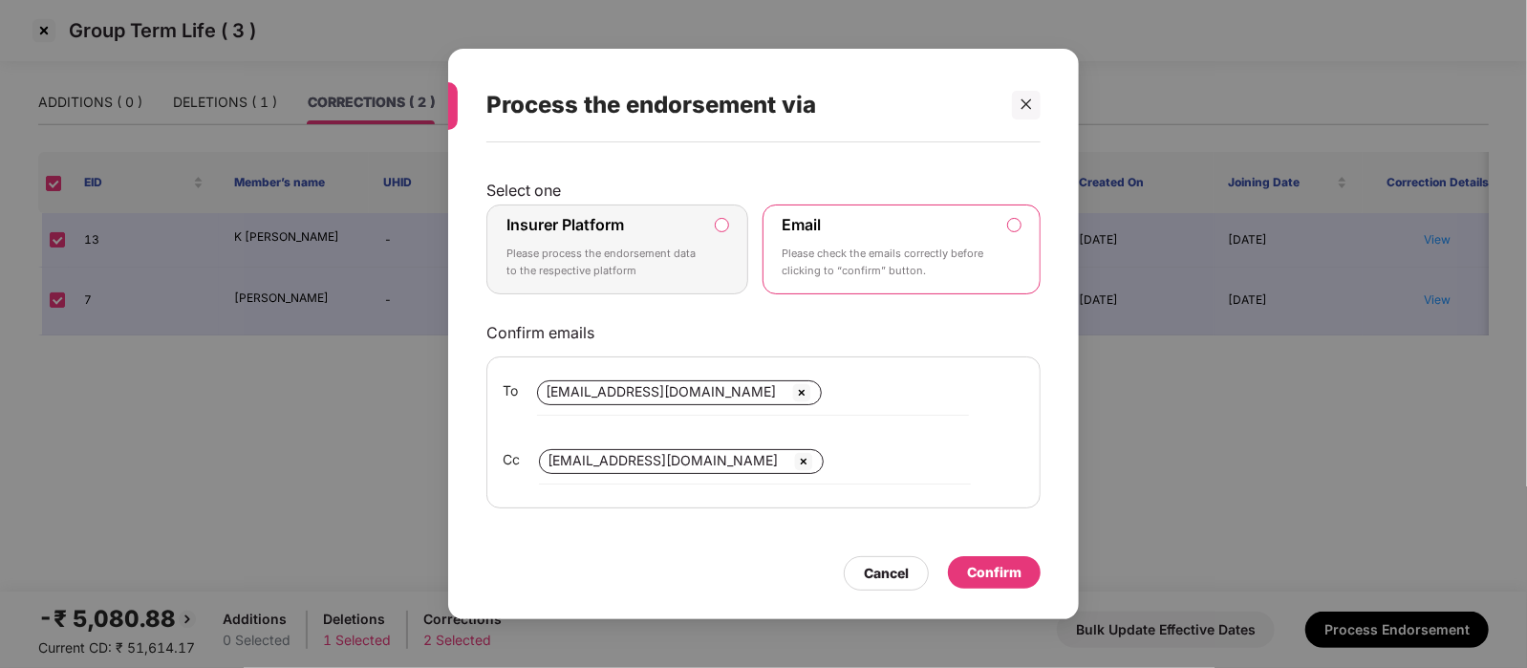
click at [994, 572] on div "Confirm" at bounding box center [994, 572] width 54 height 21
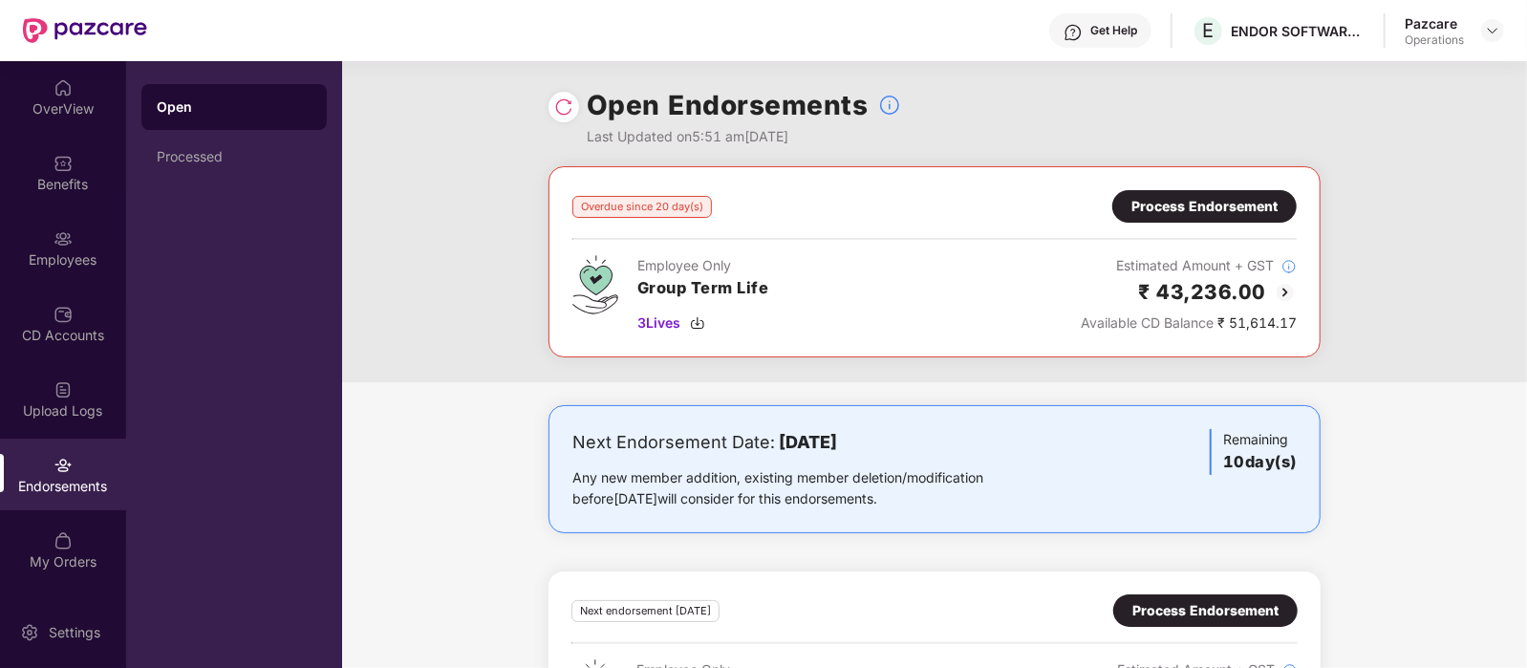
click at [1214, 211] on div "Process Endorsement" at bounding box center [1205, 206] width 146 height 21
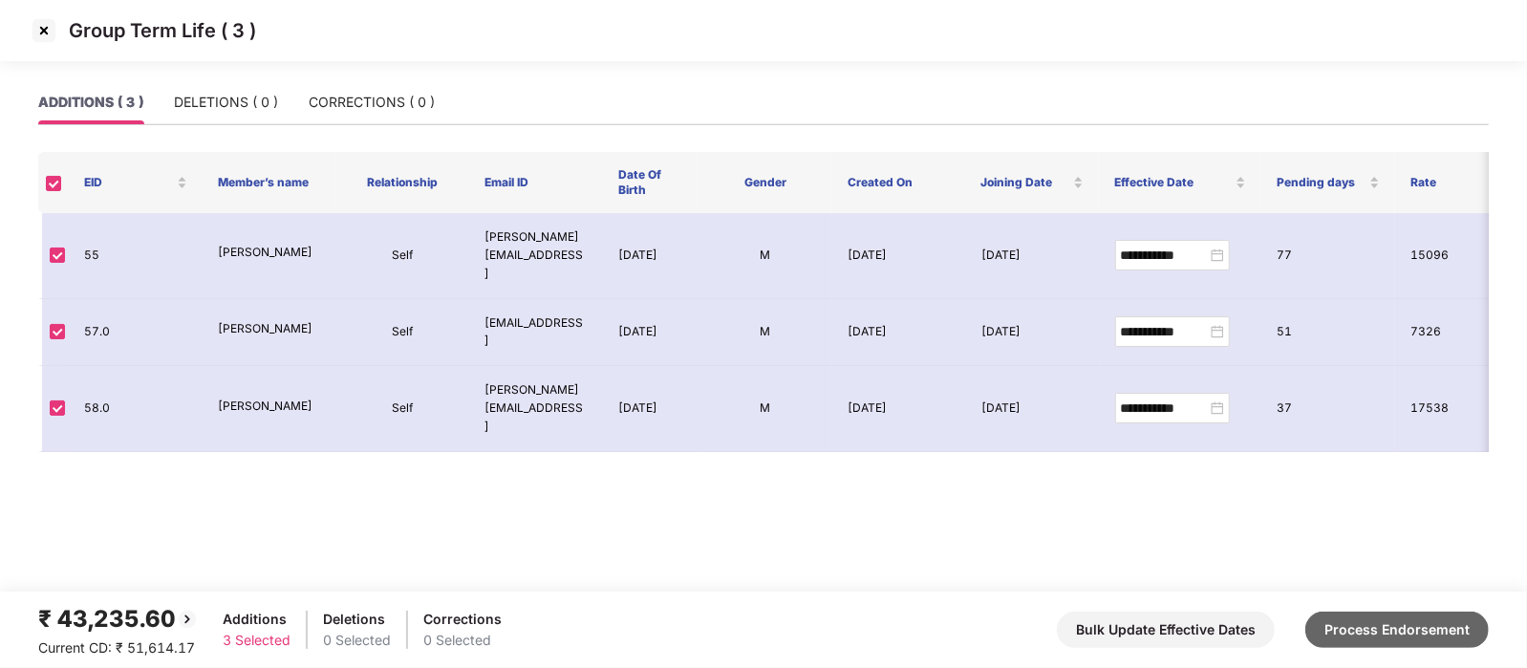
click at [1334, 615] on button "Process Endorsement" at bounding box center [1398, 630] width 184 height 36
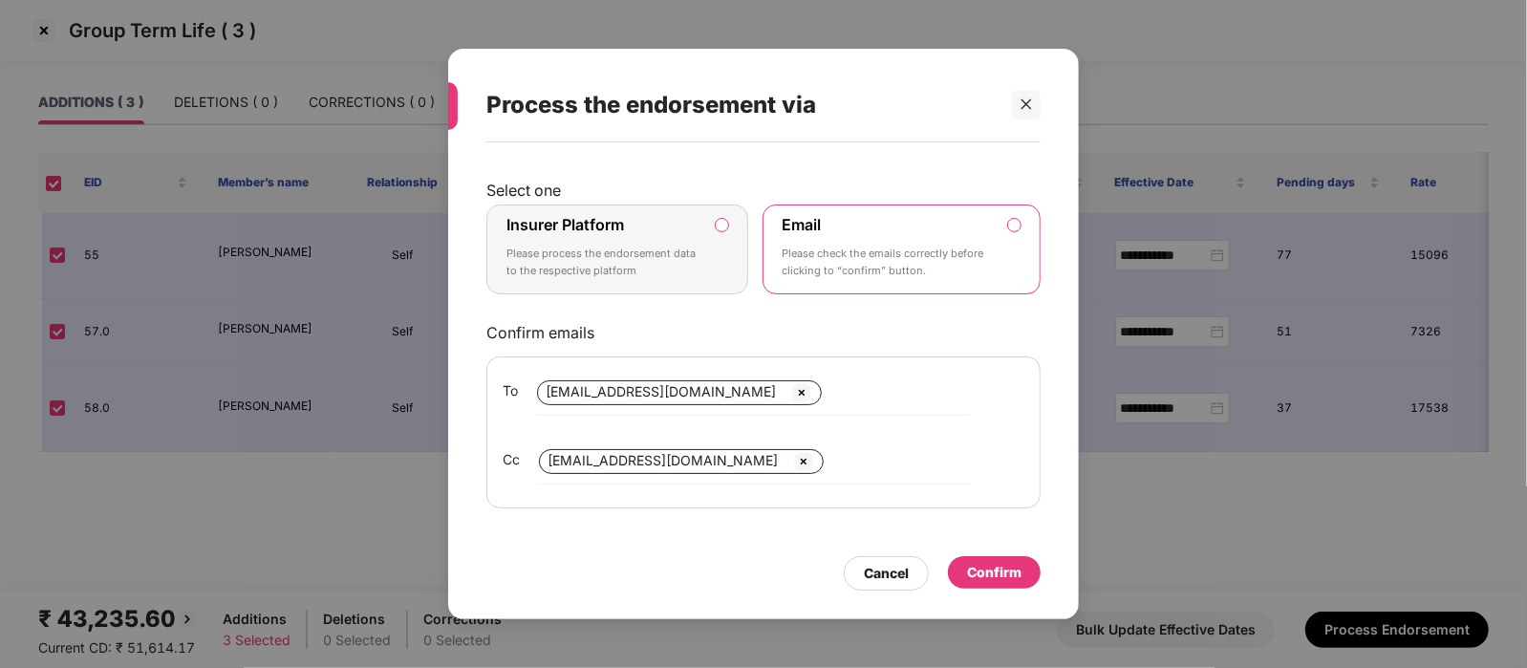
click at [695, 284] on label "Insurer Platform Please process the endorsement data to the respective platform" at bounding box center [617, 250] width 262 height 90
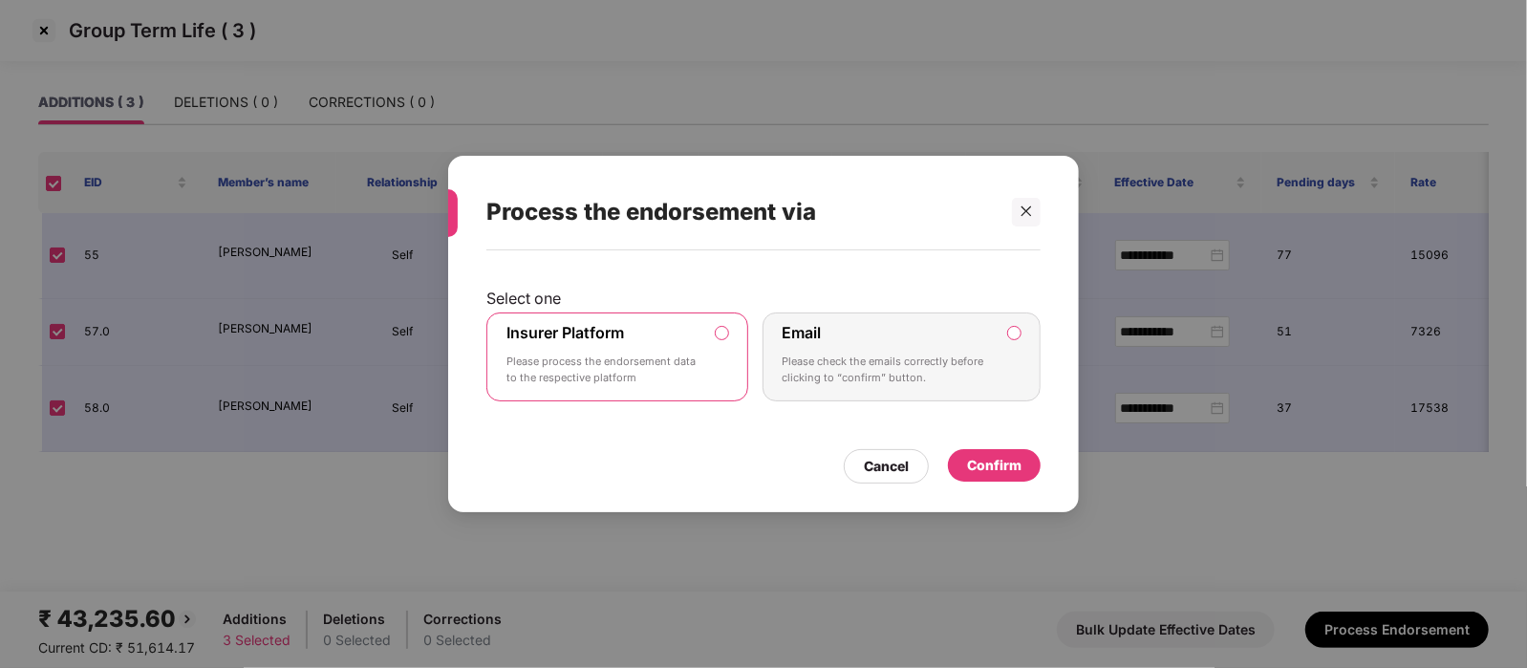
click at [962, 372] on p "Please check the emails correctly before clicking to “confirm” button." at bounding box center [889, 370] width 212 height 33
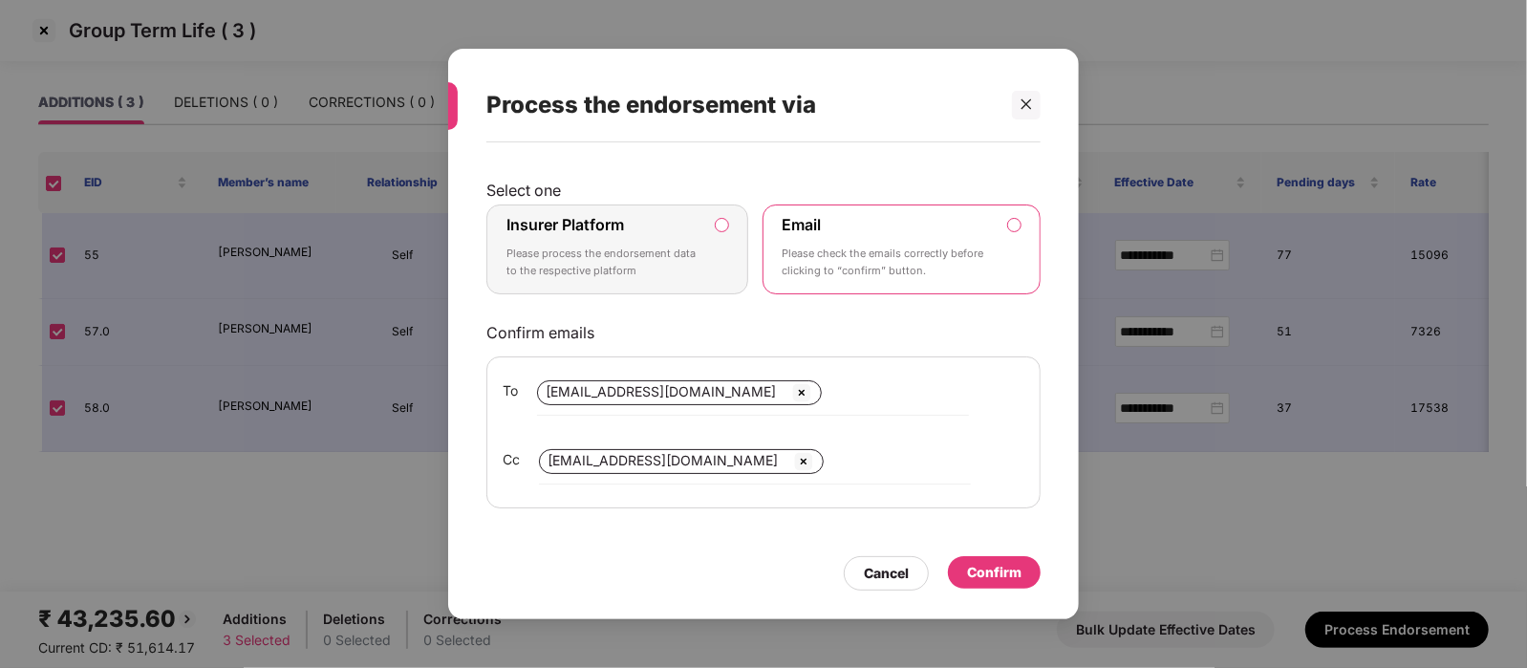
click at [1009, 563] on div "Confirm" at bounding box center [994, 572] width 54 height 21
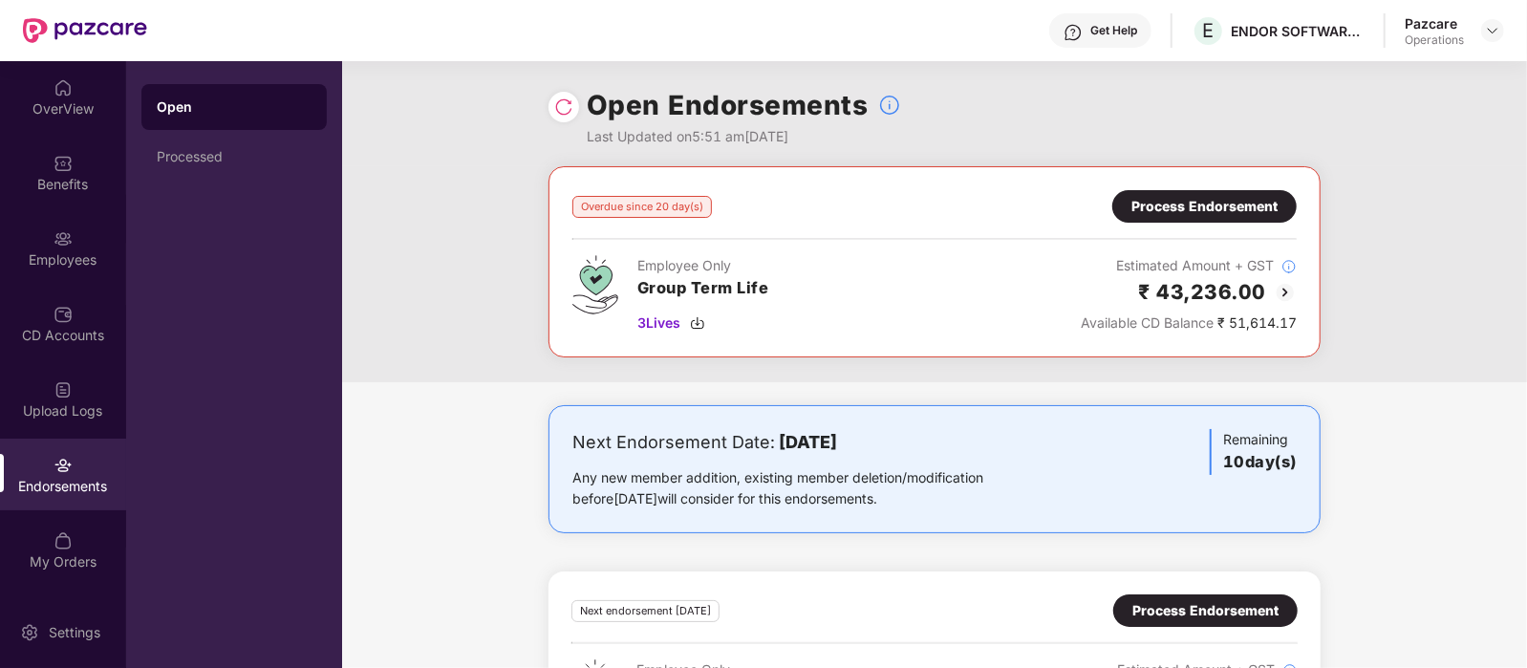
click at [552, 106] on div at bounding box center [564, 107] width 31 height 31
click at [569, 99] on img at bounding box center [563, 106] width 19 height 19
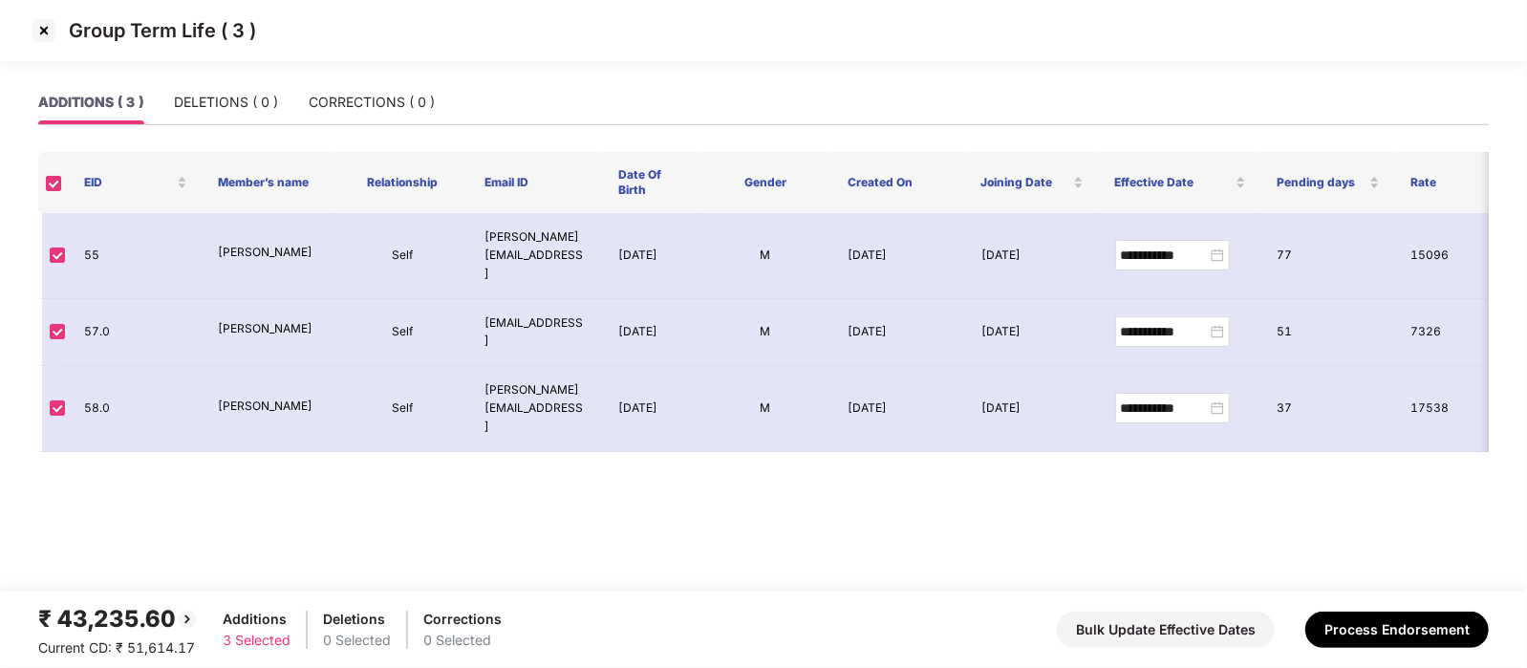
click at [47, 31] on img at bounding box center [44, 30] width 31 height 31
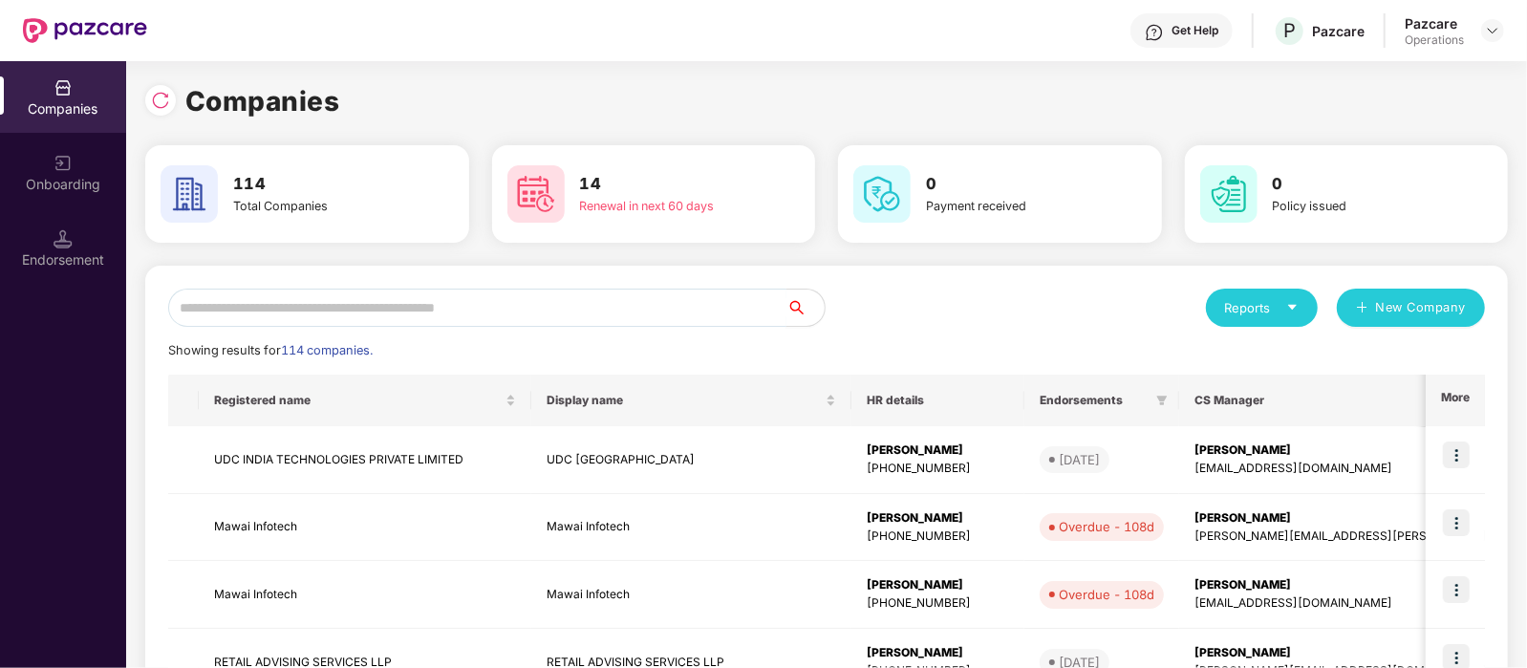
click at [282, 297] on input "text" at bounding box center [477, 308] width 618 height 38
paste input "*******"
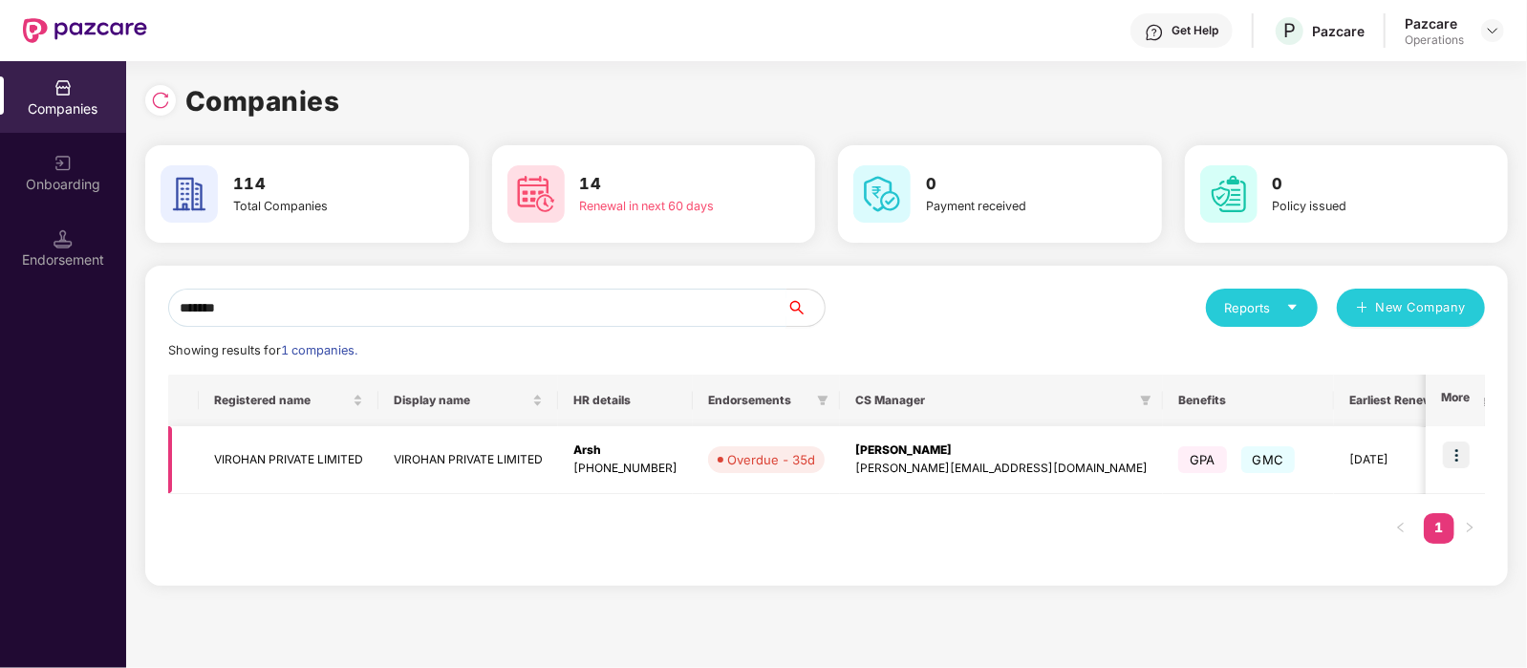
type input "*******"
click at [1455, 460] on img at bounding box center [1456, 455] width 27 height 27
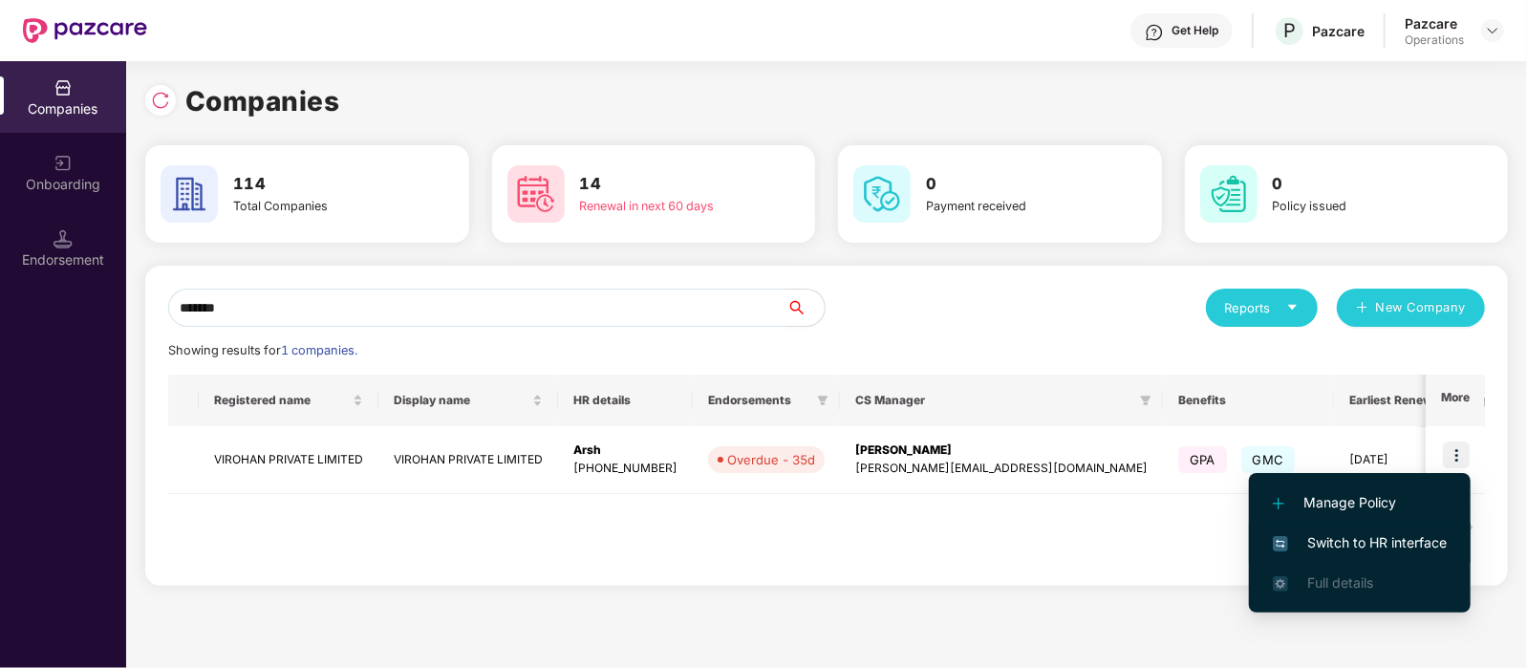
click at [1371, 532] on span "Switch to HR interface" at bounding box center [1360, 542] width 174 height 21
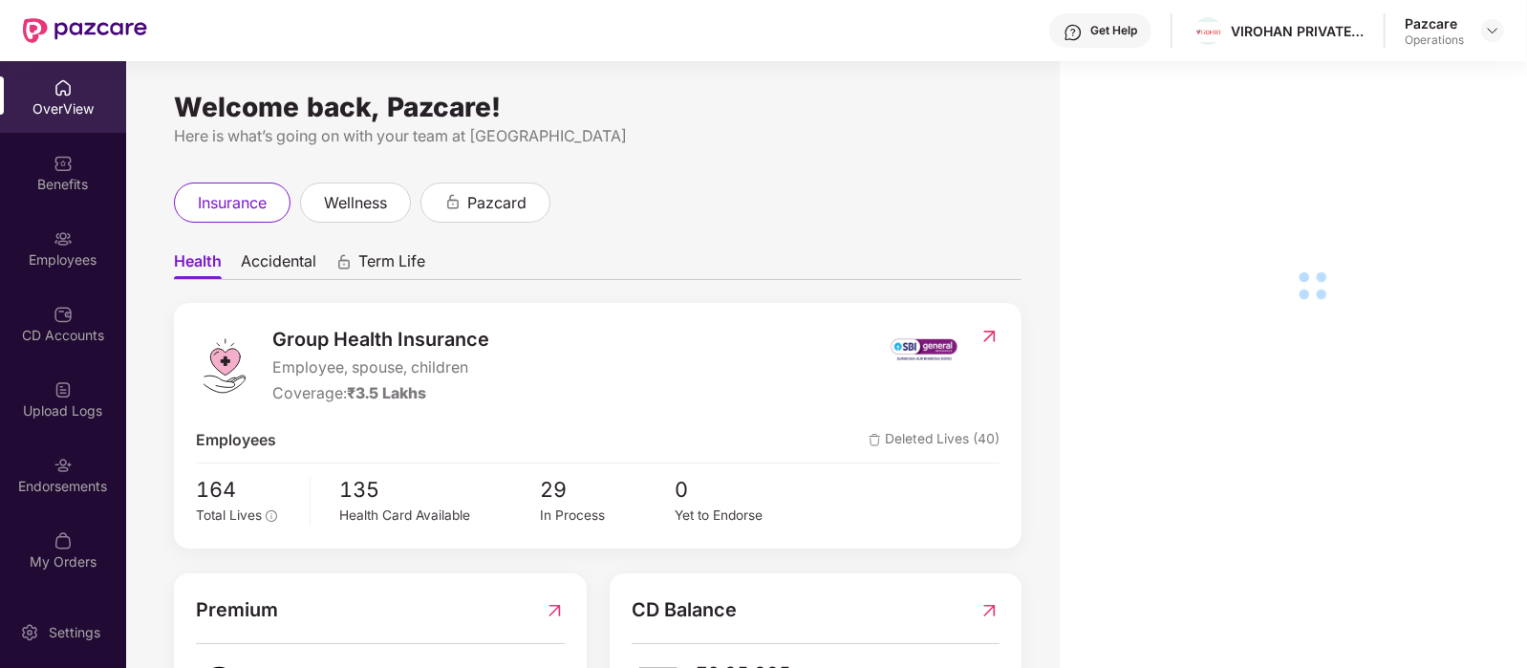
click at [60, 498] on div "Endorsements" at bounding box center [63, 475] width 126 height 72
